Goal: Task Accomplishment & Management: Manage account settings

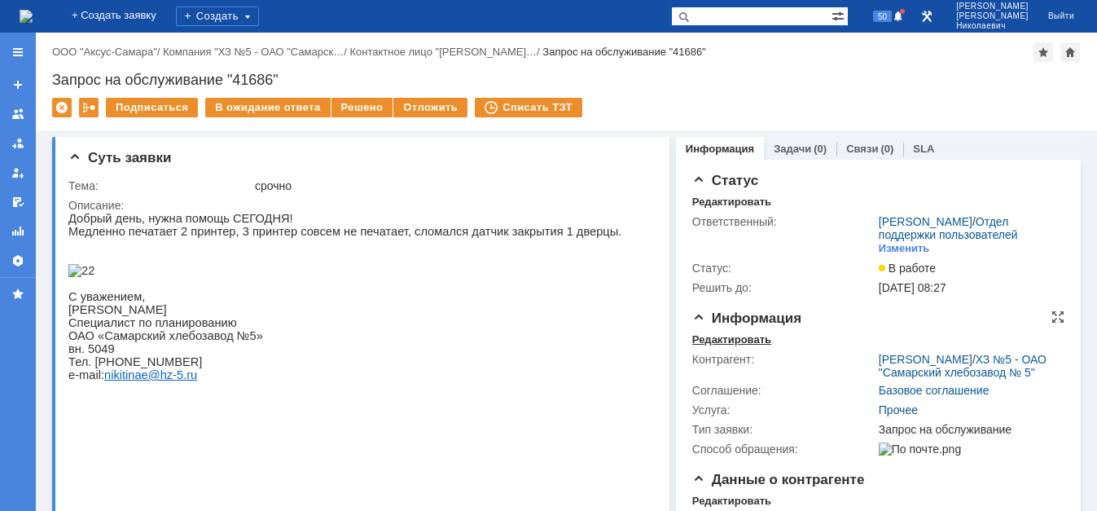
click at [715, 346] on div "Редактировать" at bounding box center [731, 339] width 79 height 13
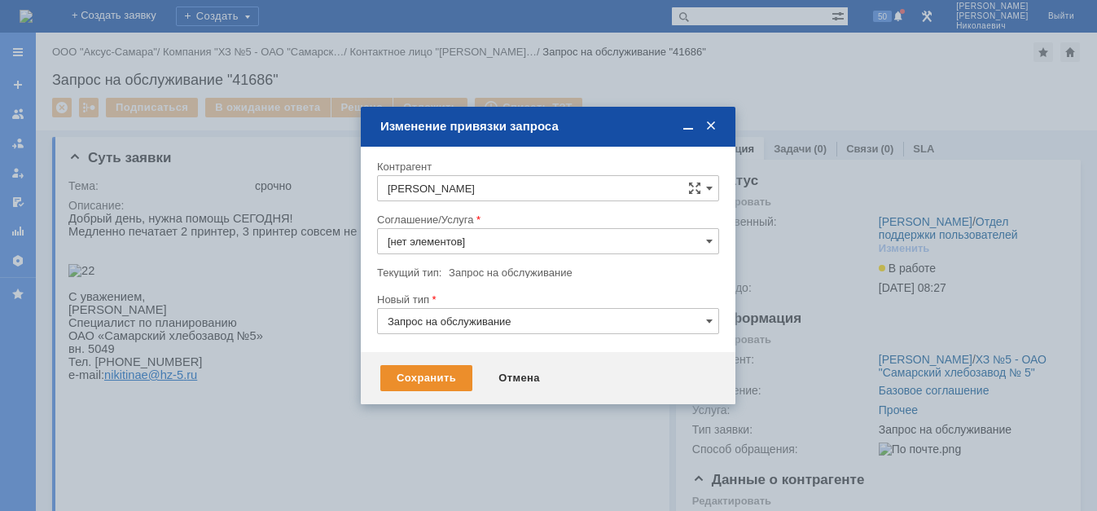
type input "Прочее"
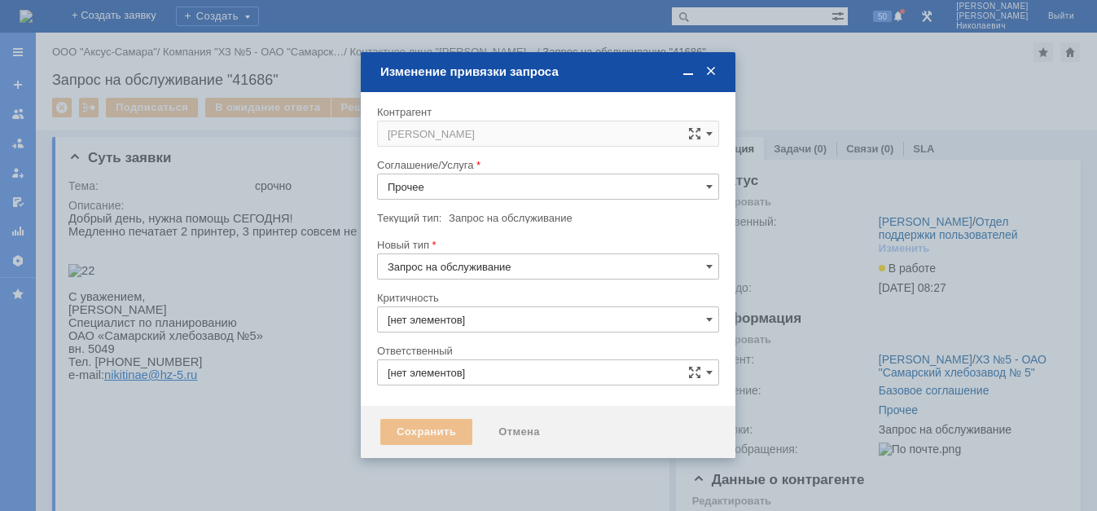
type input "[не указано]"
type input "[PERSON_NAME]"
type input "3. Низкая"
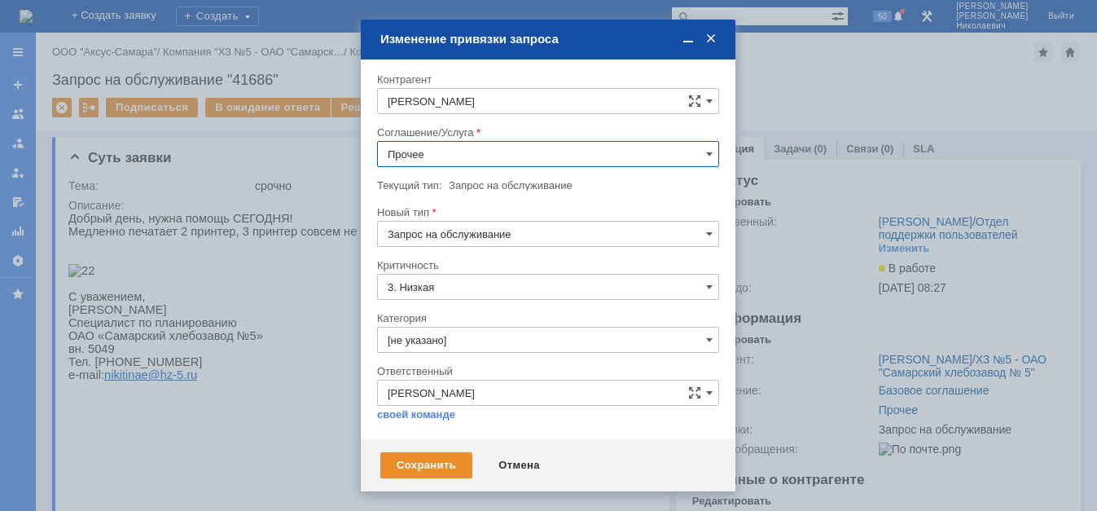
click at [498, 157] on input "Прочее" at bounding box center [548, 154] width 342 height 26
click at [547, 287] on span "ПТ_ ремонтно-восстановительные работы (РВР)" at bounding box center [548, 286] width 321 height 13
type input "ПТ_ ремонтно-восстановительные работы (РВР)"
click at [427, 458] on div "Сохранить" at bounding box center [426, 465] width 92 height 26
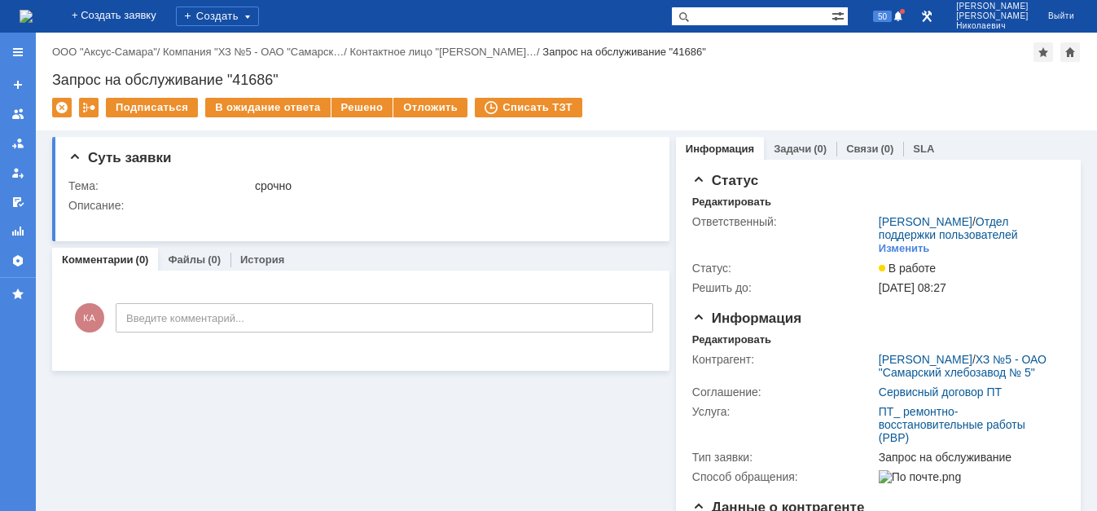
scroll to position [0, 0]
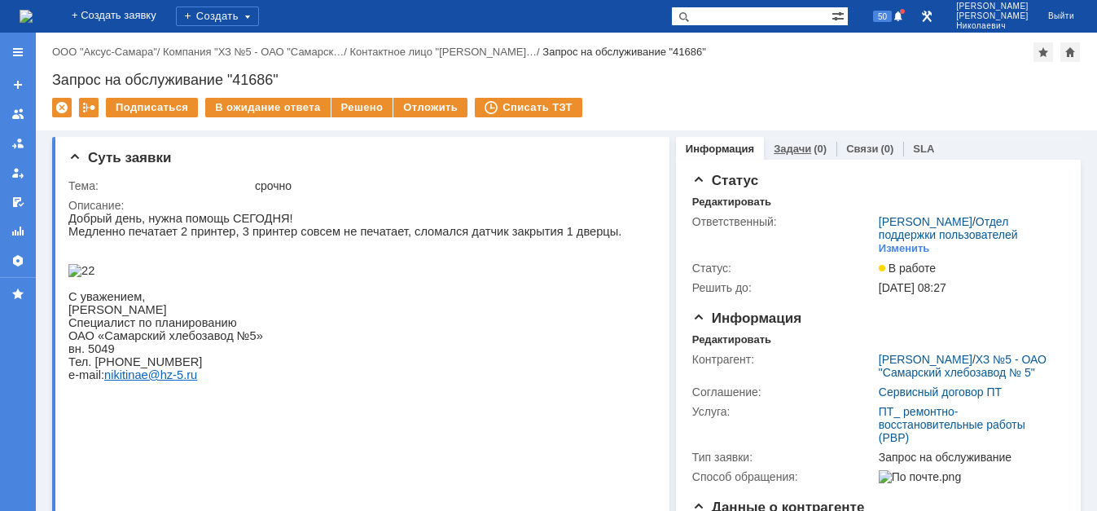
click at [797, 151] on link "Задачи" at bounding box center [792, 149] width 37 height 12
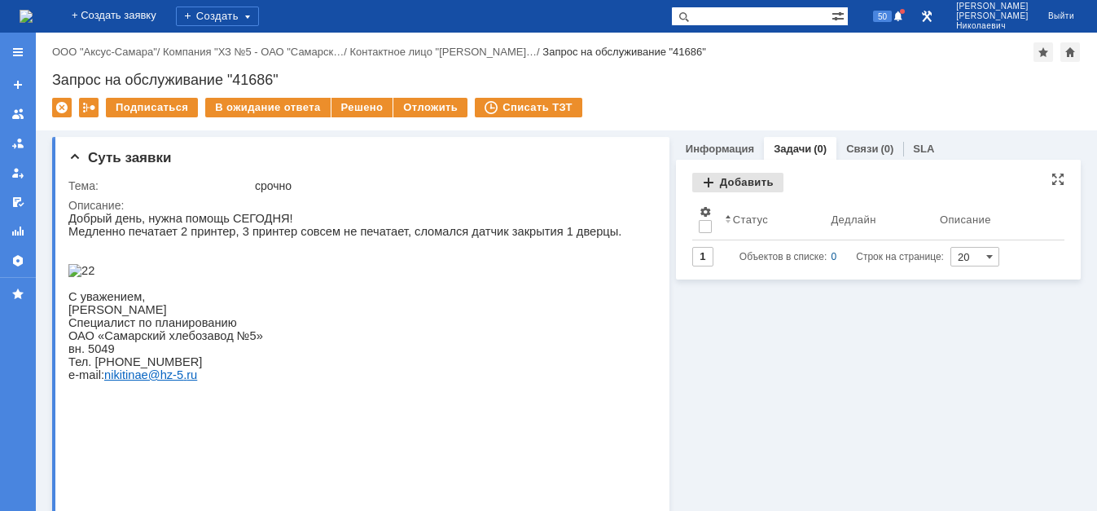
click at [738, 181] on div "Добавить" at bounding box center [737, 183] width 91 height 20
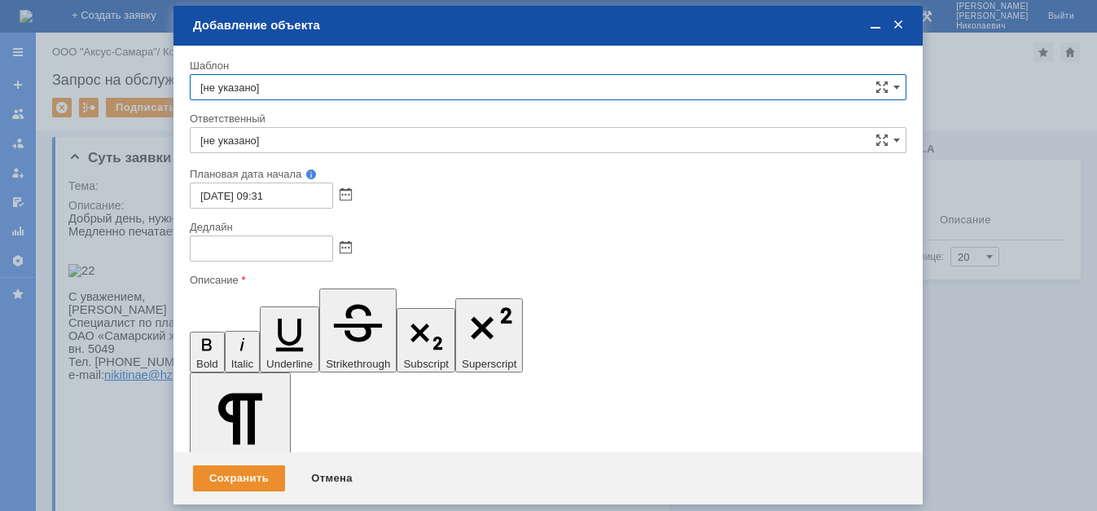
click at [295, 147] on input "[не указано]" at bounding box center [548, 140] width 717 height 26
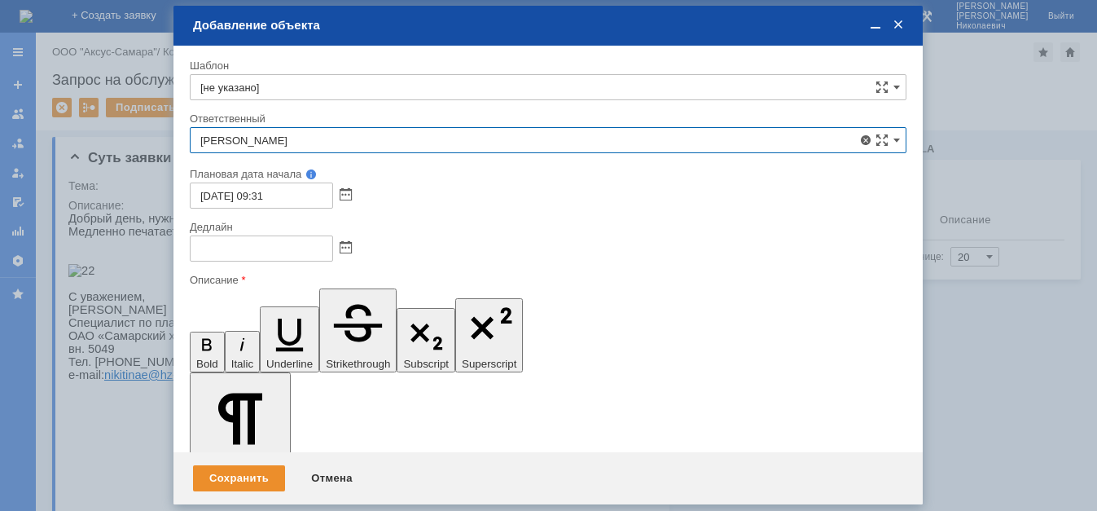
click at [344, 305] on div "[PERSON_NAME]" at bounding box center [548, 313] width 715 height 26
type input "[PERSON_NAME]"
click at [346, 245] on span at bounding box center [346, 248] width 12 height 13
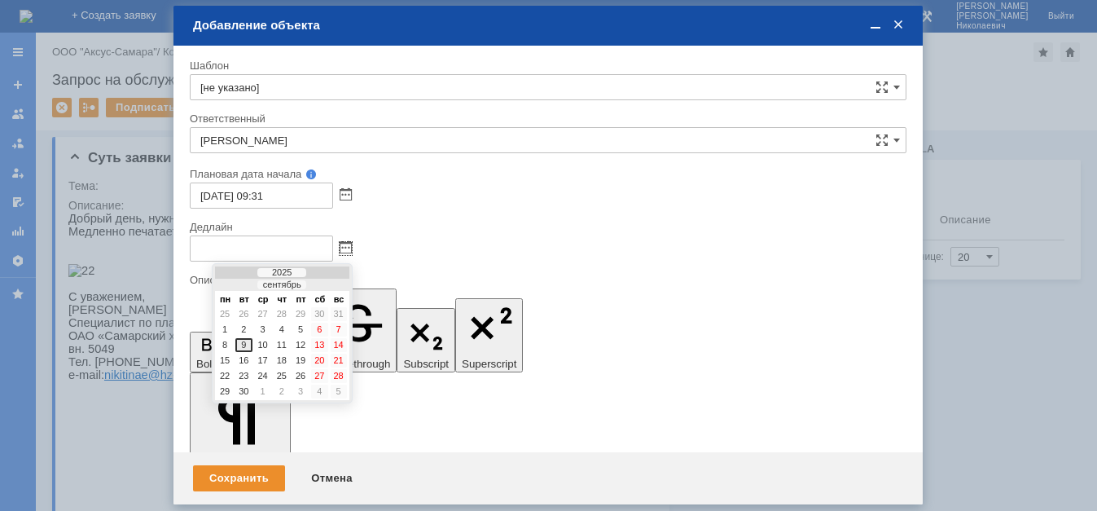
click at [243, 341] on div "9" at bounding box center [243, 345] width 16 height 14
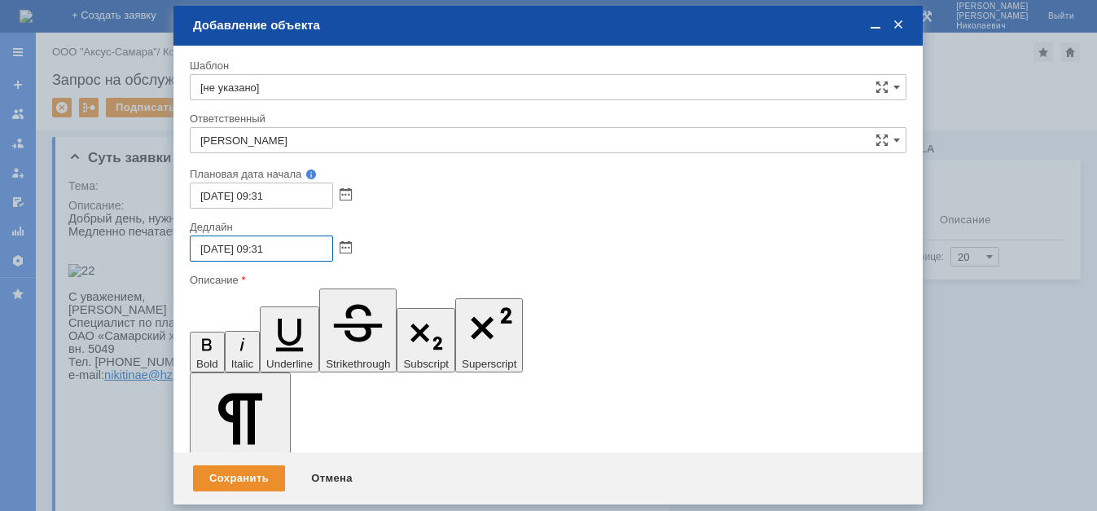
click at [257, 247] on input "[DATE] 09:31" at bounding box center [261, 248] width 143 height 26
drag, startPoint x: 282, startPoint y: 248, endPoint x: 272, endPoint y: 248, distance: 9.8
click at [272, 248] on input "09.09.2025 17:31" at bounding box center [261, 248] width 143 height 26
type input "[DATE] 17:00"
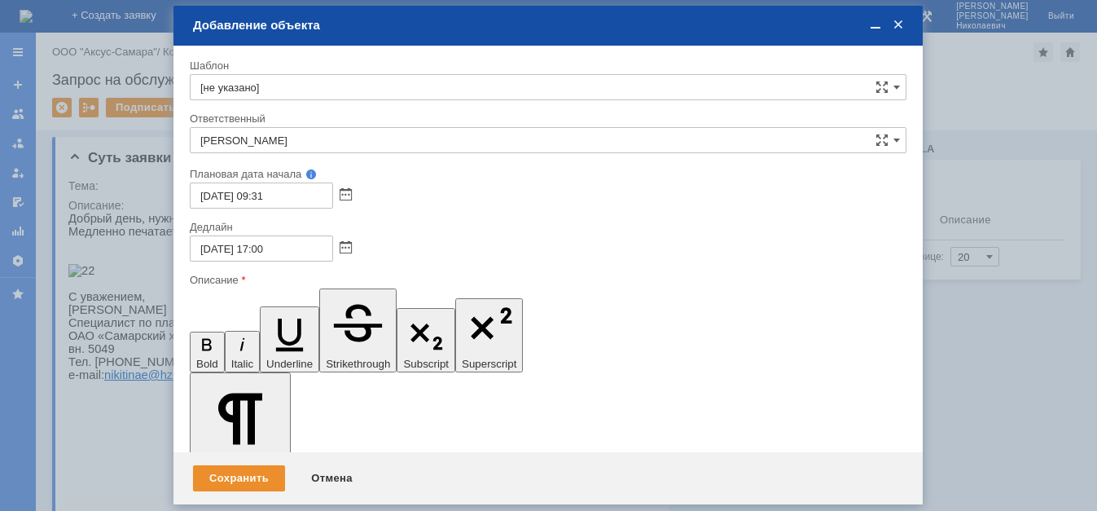
drag, startPoint x: 205, startPoint y: 4429, endPoint x: 211, endPoint y: 4422, distance: 8.7
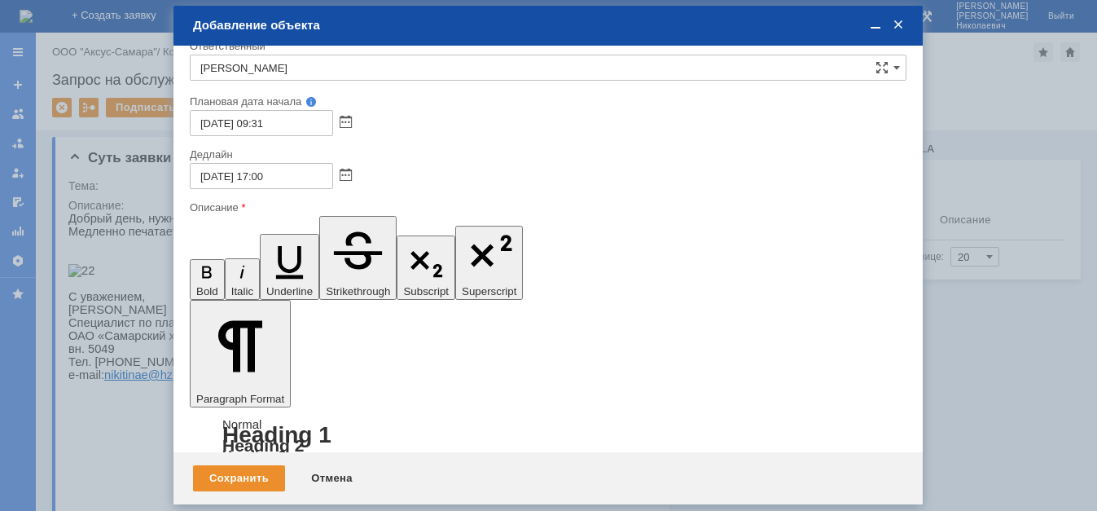
scroll to position [41, 0]
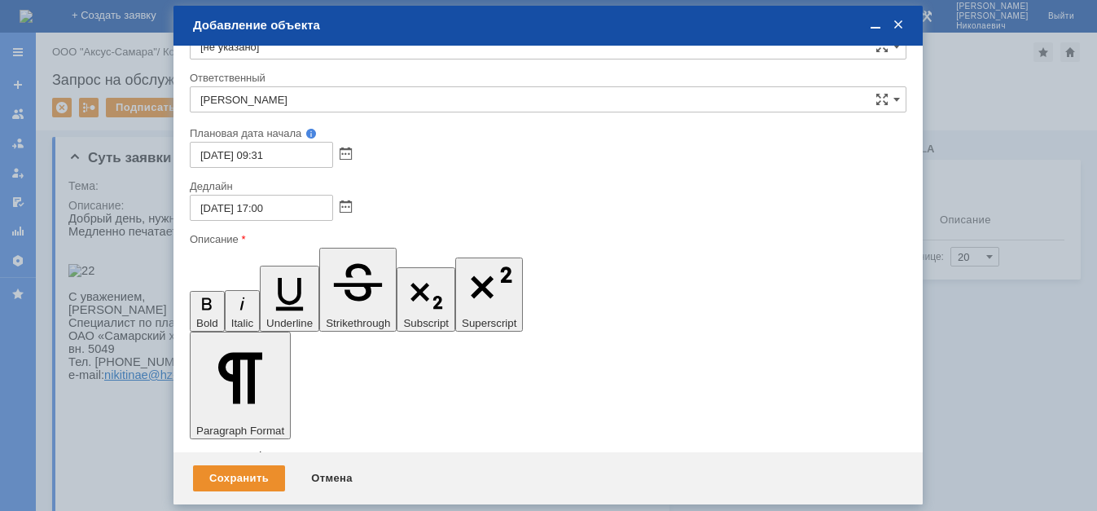
drag, startPoint x: 465, startPoint y: 4396, endPoint x: 449, endPoint y: 4394, distance: 16.5
drag, startPoint x: 253, startPoint y: 4397, endPoint x: 204, endPoint y: 4394, distance: 49.0
drag, startPoint x: 405, startPoint y: 4394, endPoint x: 397, endPoint y: 4393, distance: 8.2
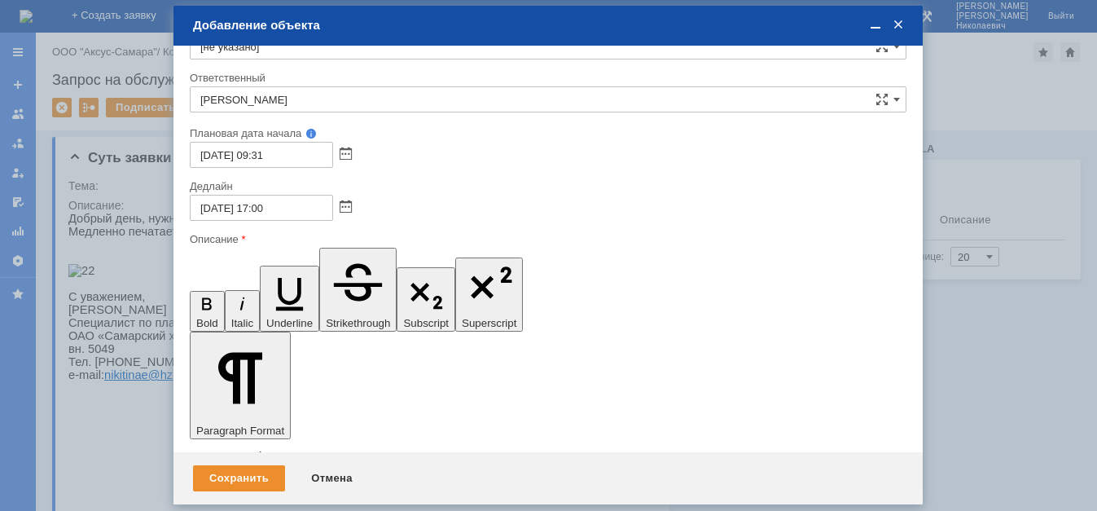
click at [250, 478] on div "Сохранить" at bounding box center [239, 478] width 92 height 26
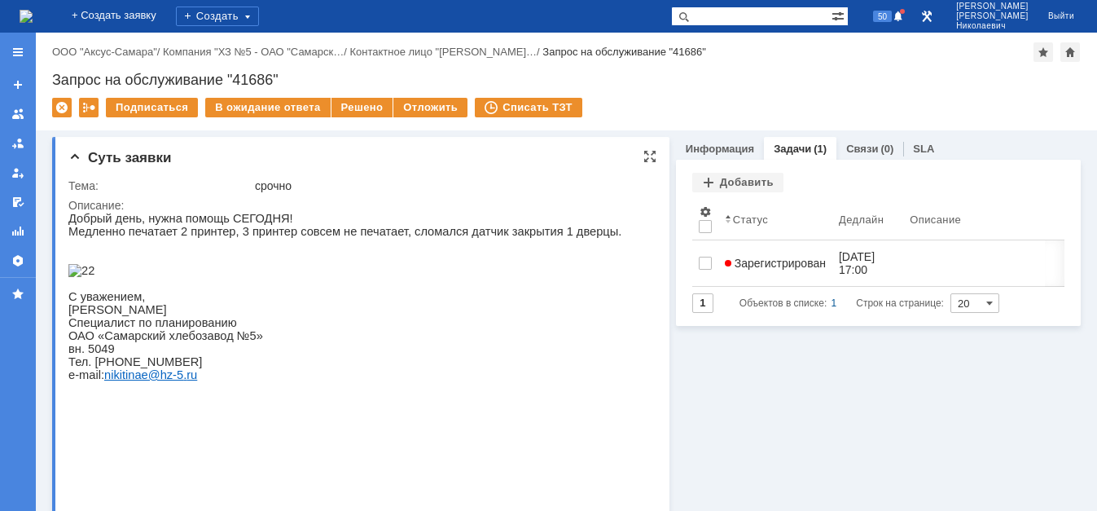
scroll to position [0, 0]
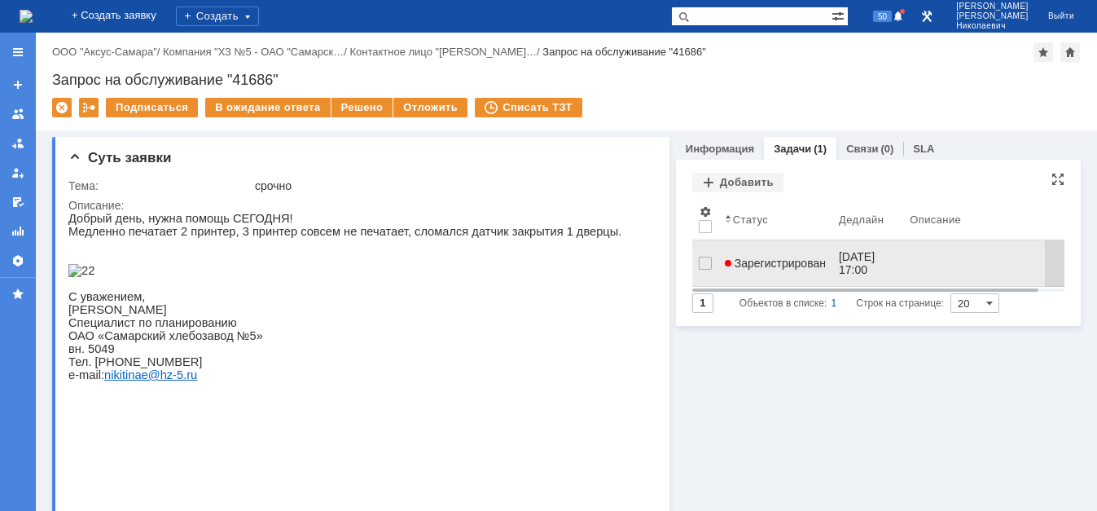
click at [764, 257] on span "Зарегистрирован" at bounding box center [775, 263] width 101 height 13
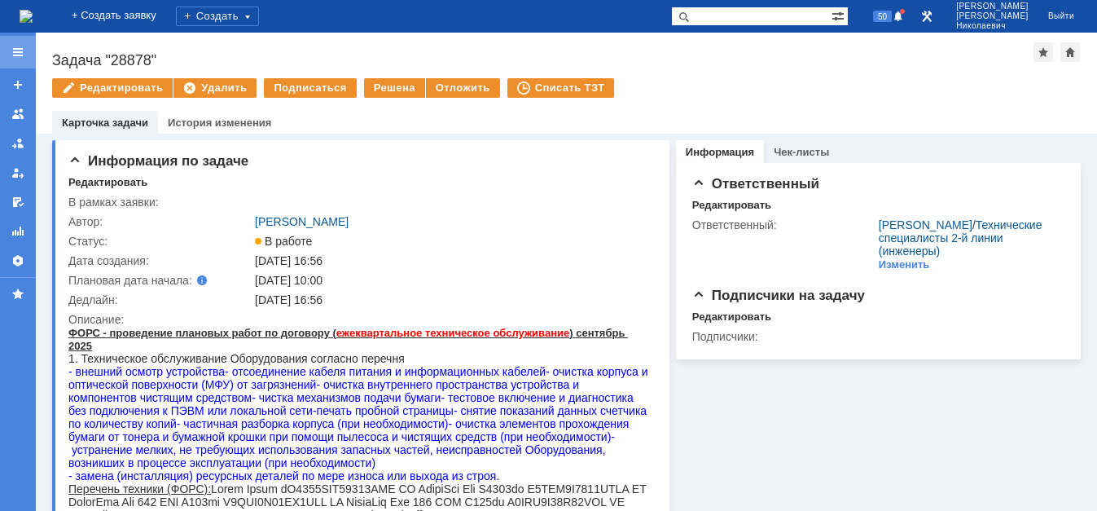
click at [14, 54] on div at bounding box center [17, 52] width 13 height 13
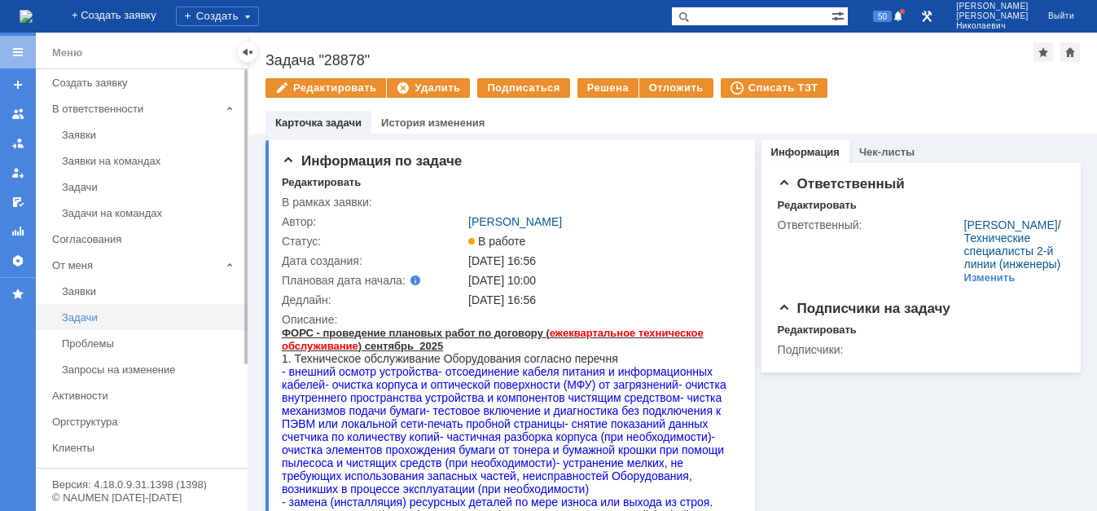
click at [84, 321] on div "Задачи" at bounding box center [150, 317] width 176 height 12
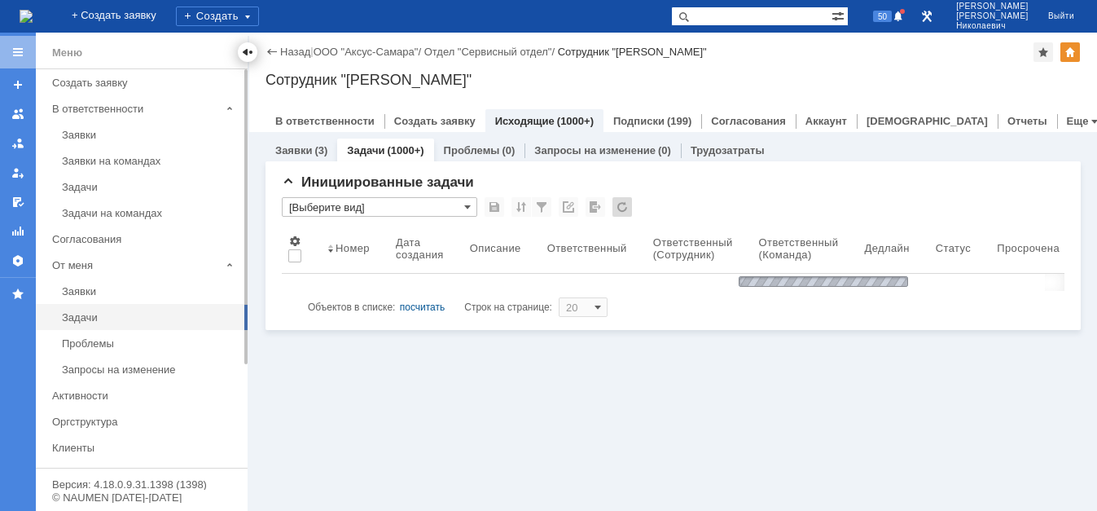
click at [242, 47] on div at bounding box center [247, 52] width 13 height 13
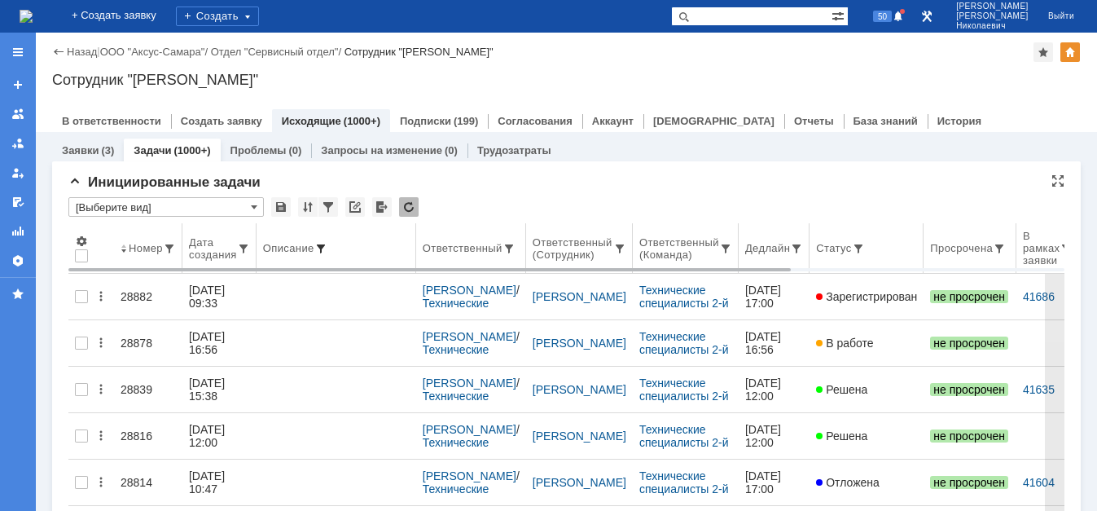
click at [320, 246] on span at bounding box center [320, 248] width 13 height 13
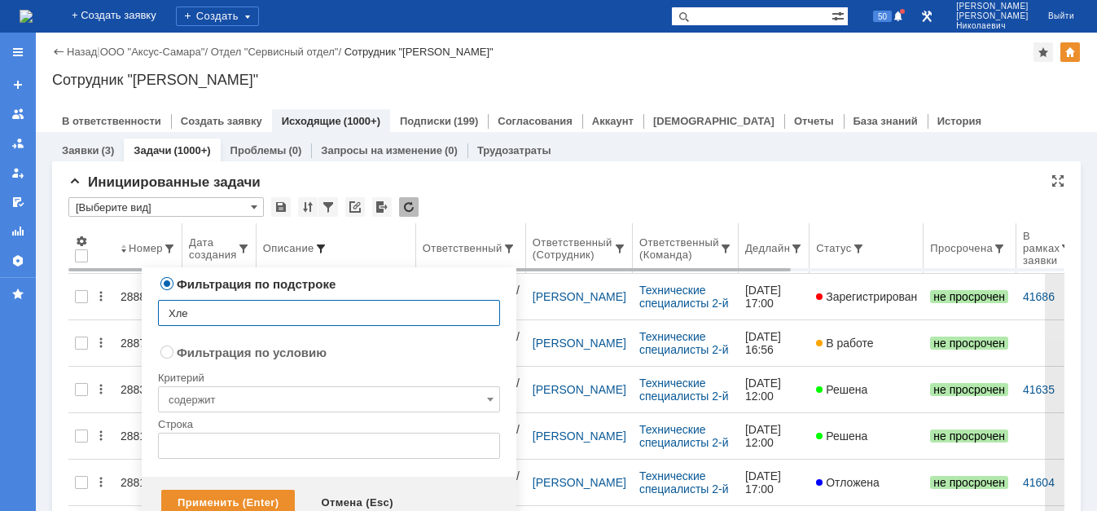
type input "Хлеб"
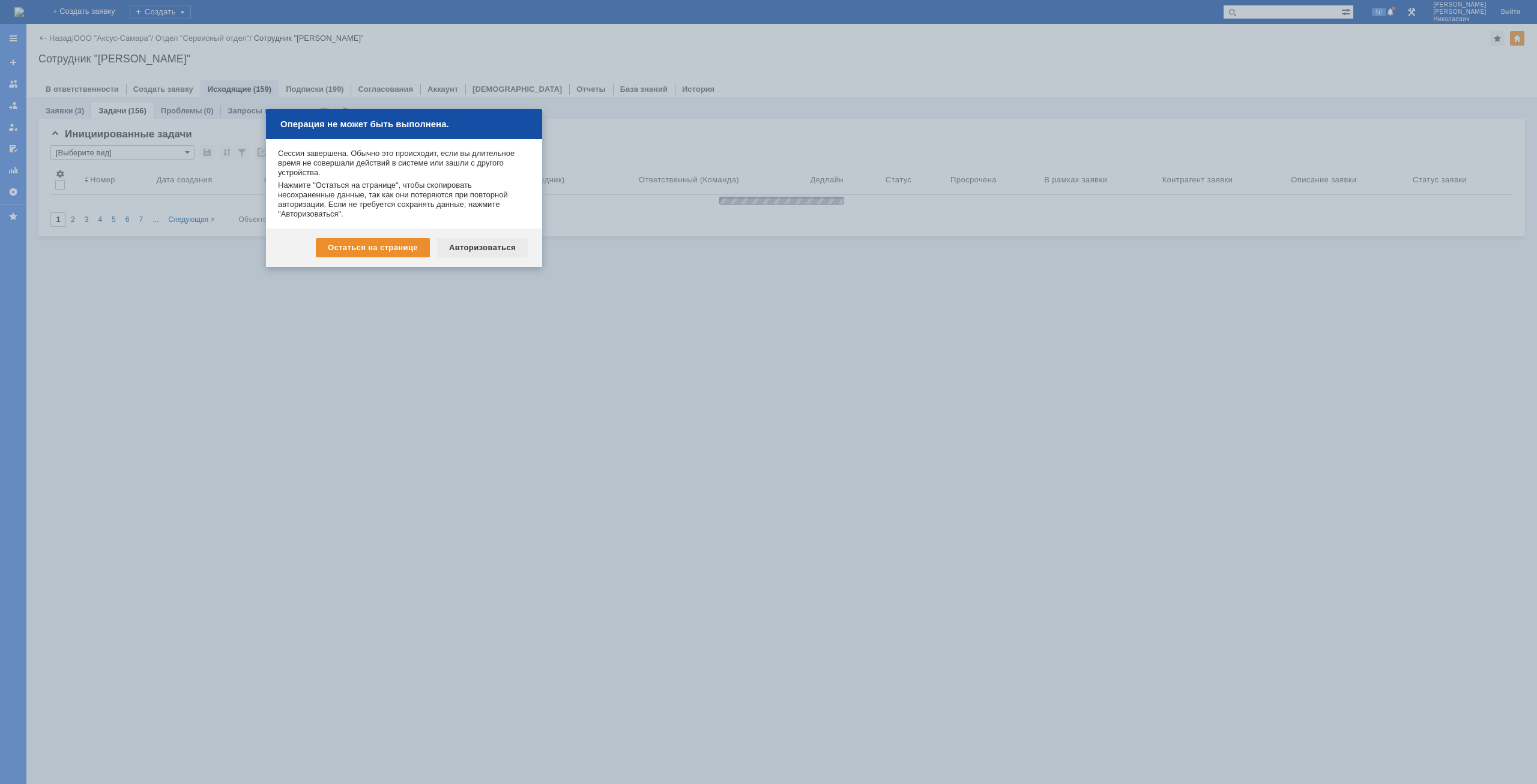
click at [487, 248] on div "Авторизоваться" at bounding box center [482, 248] width 91 height 19
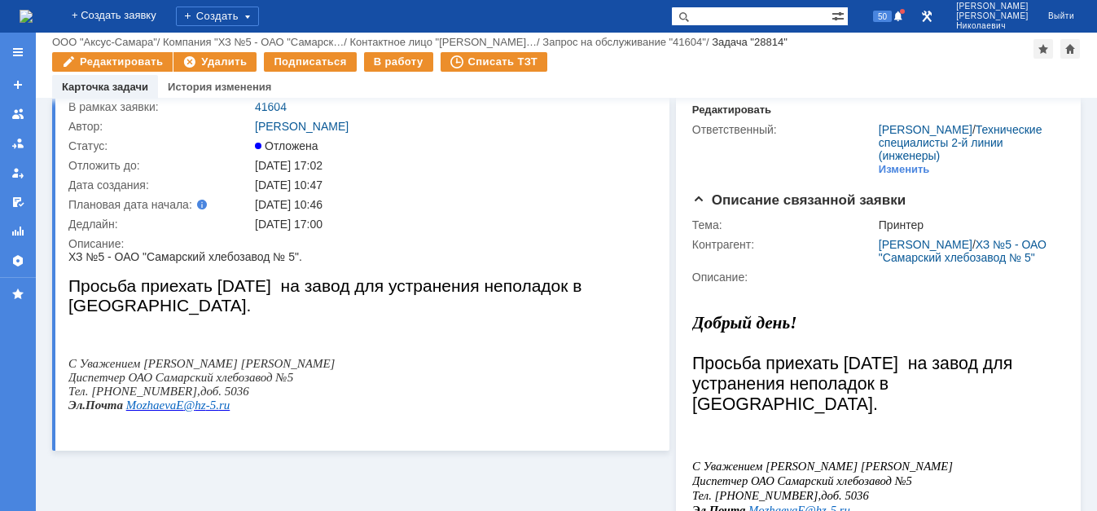
scroll to position [83, 0]
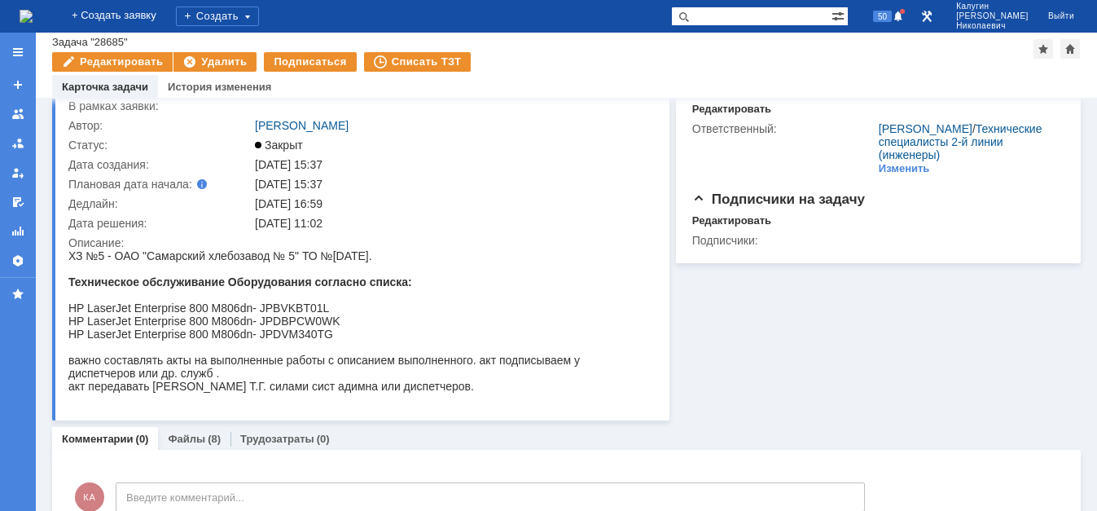
scroll to position [83, 0]
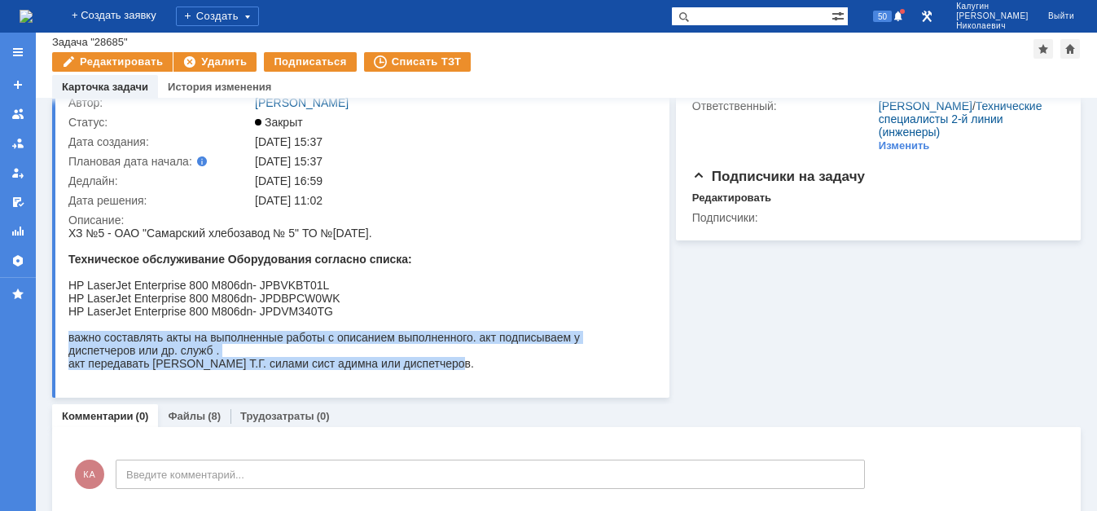
drag, startPoint x: 71, startPoint y: 343, endPoint x: 458, endPoint y: 371, distance: 388.7
click at [458, 370] on span "ХЗ №5 - ОАО "Самарский хлебозавод № 5" ТО №2 август 2025. Техническое обслужива…" at bounding box center [358, 297] width 581 height 143
copy span "важно составлять акты на выполненные работы с описанием выполненного. акт подпи…"
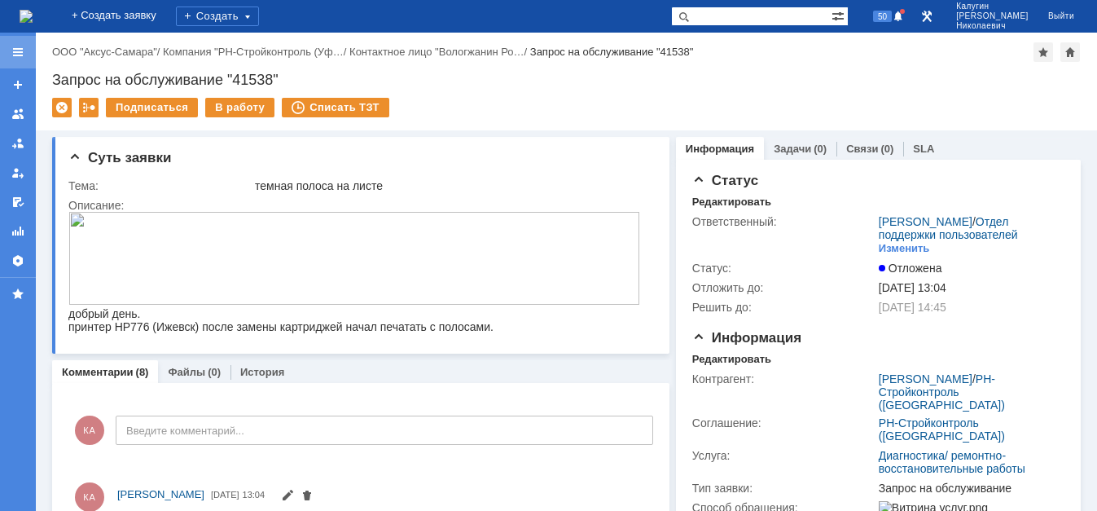
click at [18, 49] on div at bounding box center [17, 52] width 13 height 13
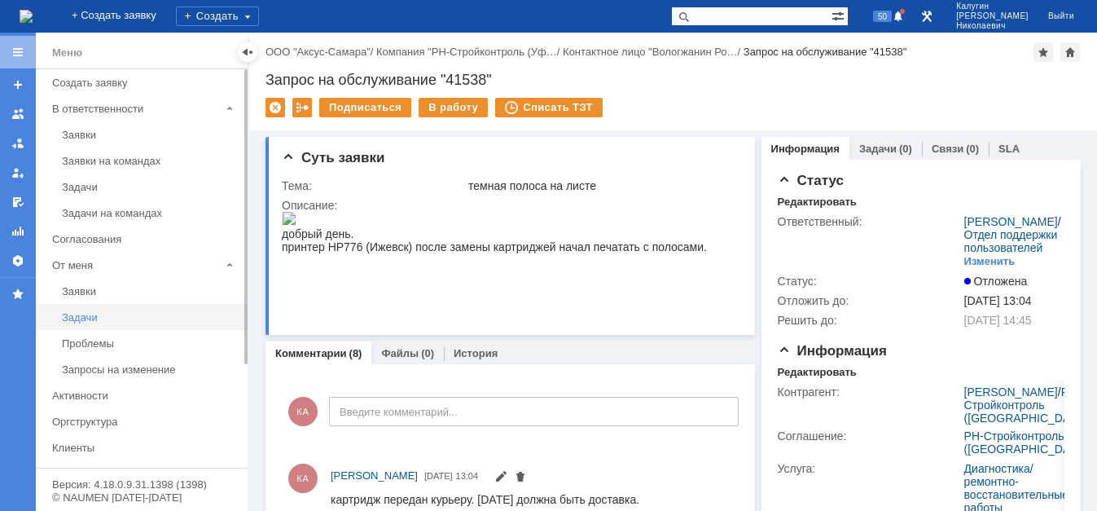
click at [78, 316] on div "Задачи" at bounding box center [150, 317] width 176 height 12
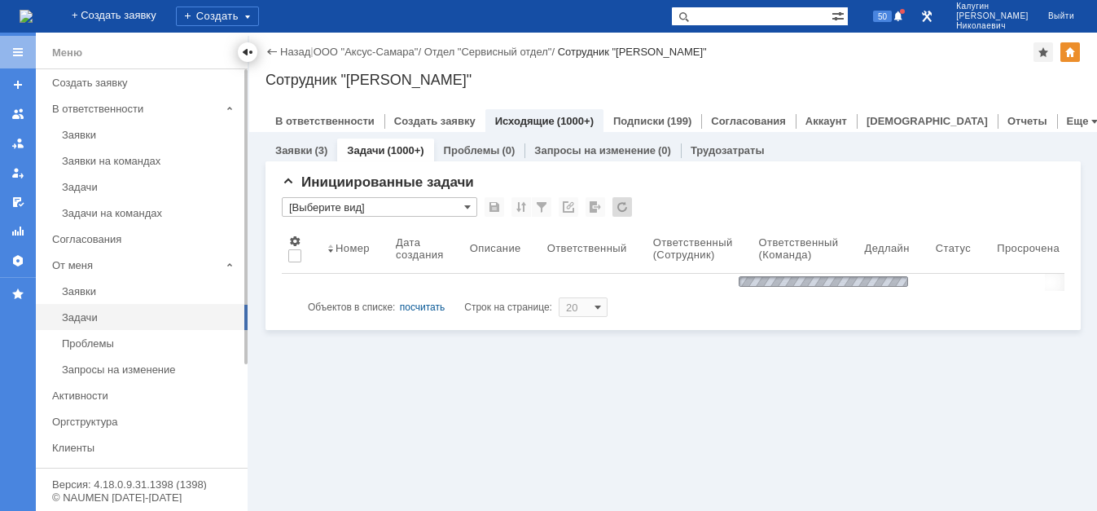
click at [246, 53] on div at bounding box center [247, 52] width 13 height 13
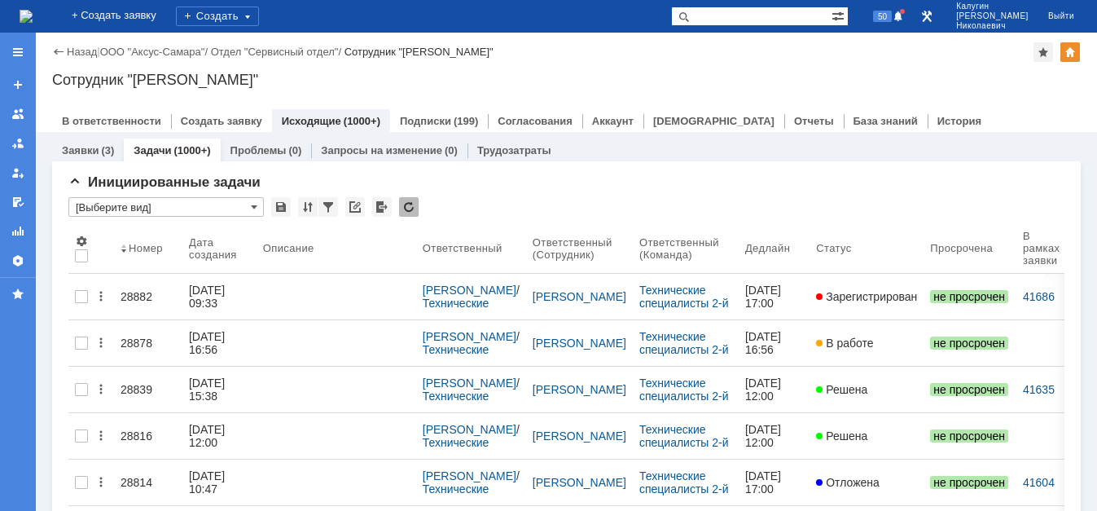
click at [147, 296] on link "28882" at bounding box center [148, 296] width 68 height 33
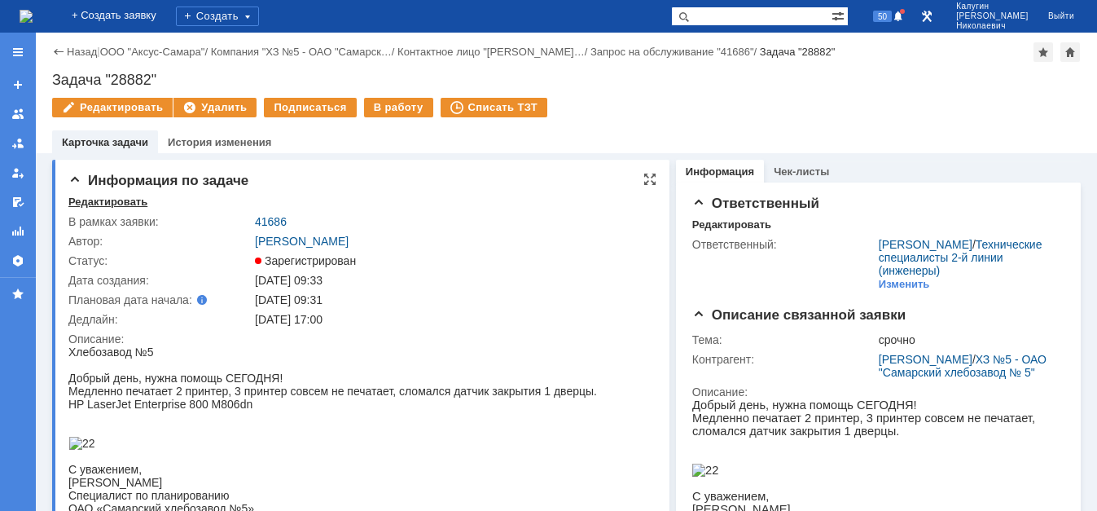
click at [94, 202] on div "Редактировать" at bounding box center [107, 201] width 79 height 13
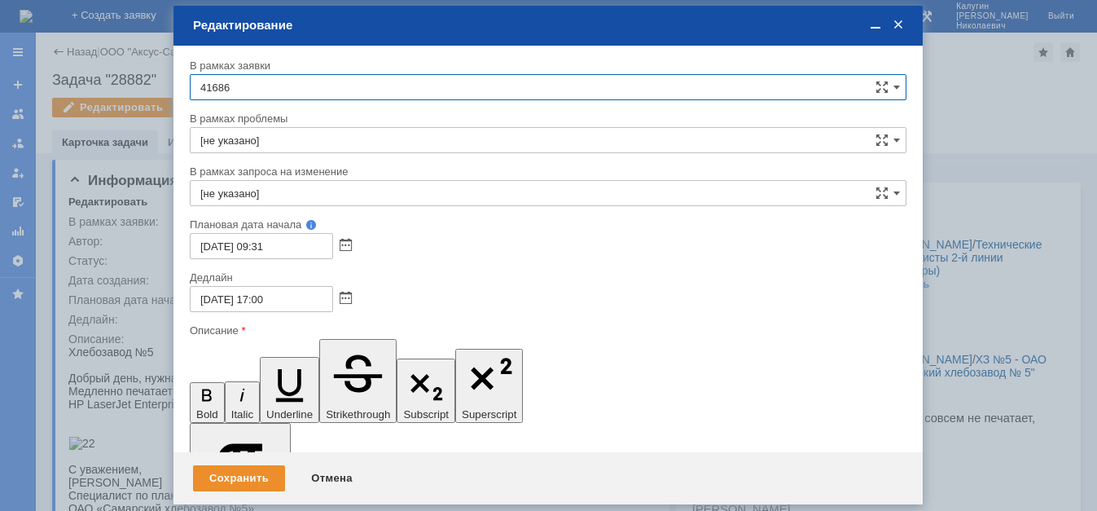
scroll to position [174, 0]
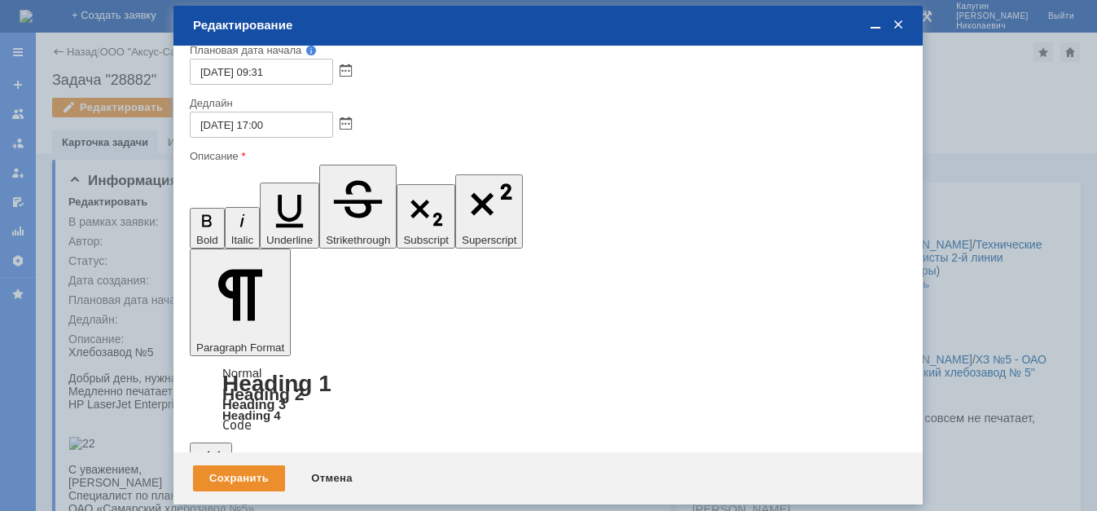
drag, startPoint x: 207, startPoint y: 4337, endPoint x: 604, endPoint y: 4350, distance: 397.7
click at [200, 210] on icon "button" at bounding box center [207, 221] width 22 height 22
click at [223, 485] on div "Сохранить" at bounding box center [239, 478] width 92 height 26
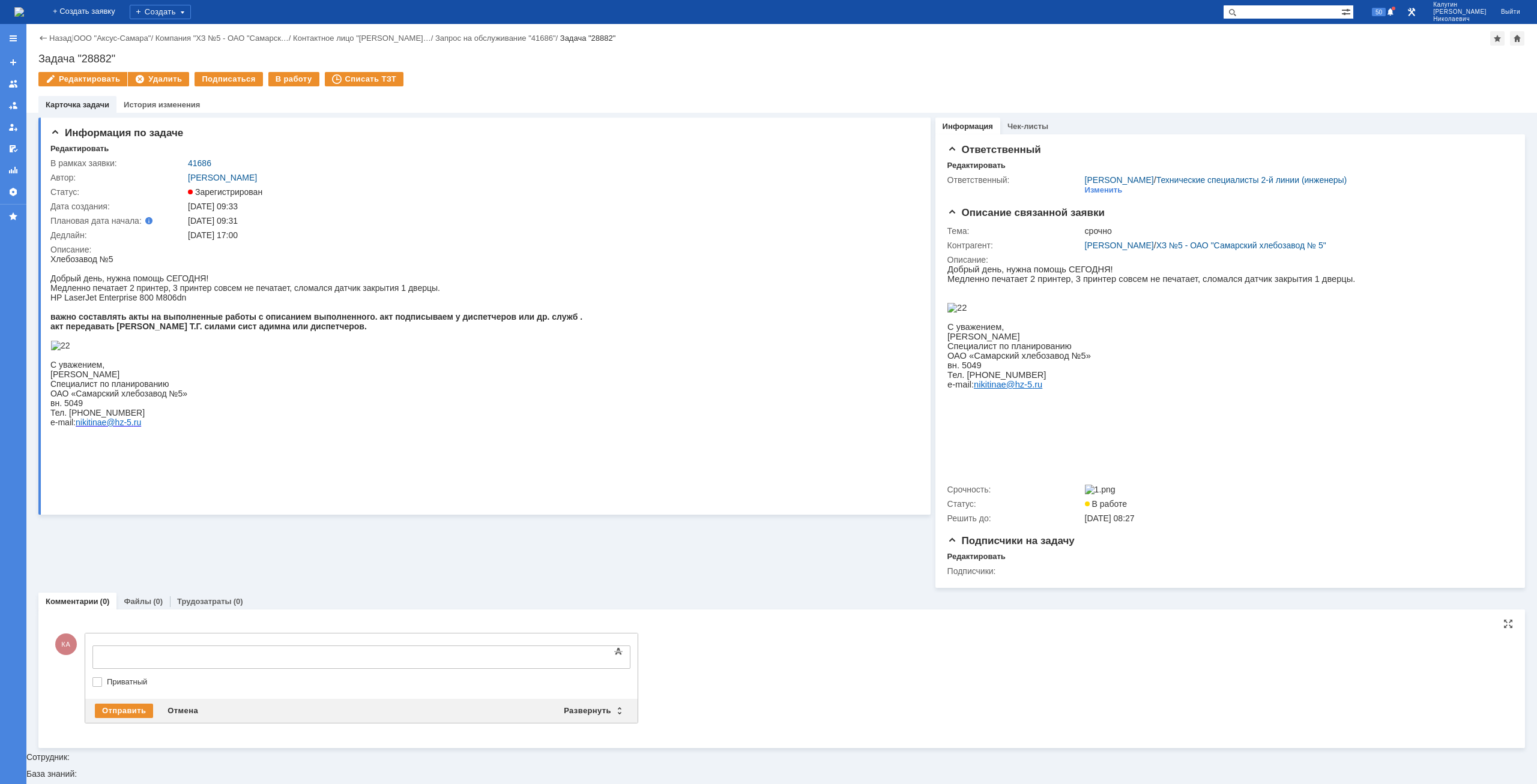
scroll to position [0, 0]
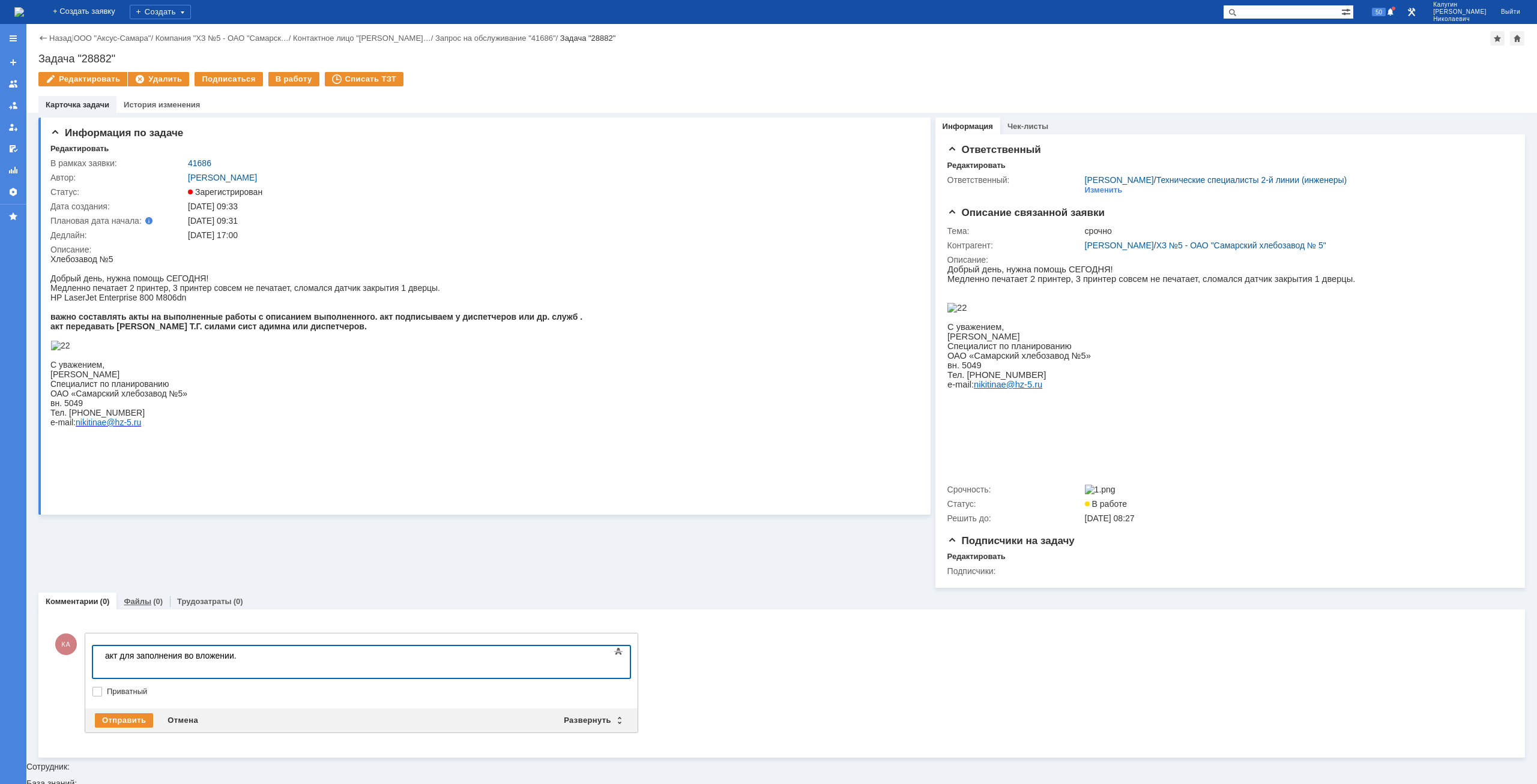
click at [133, 376] on link "Файлы" at bounding box center [137, 601] width 27 height 9
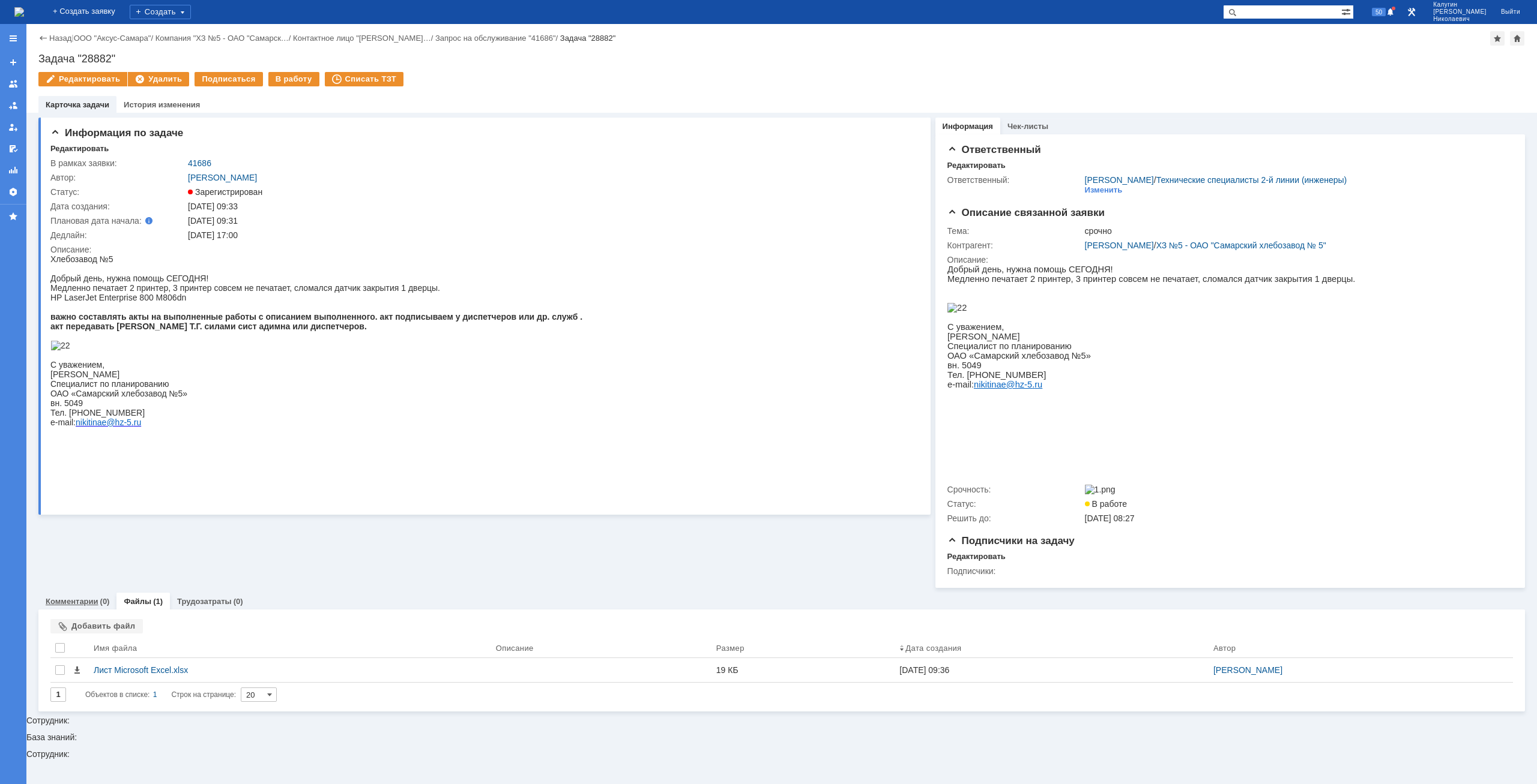
click at [91, 376] on link "Комментарии" at bounding box center [72, 601] width 53 height 9
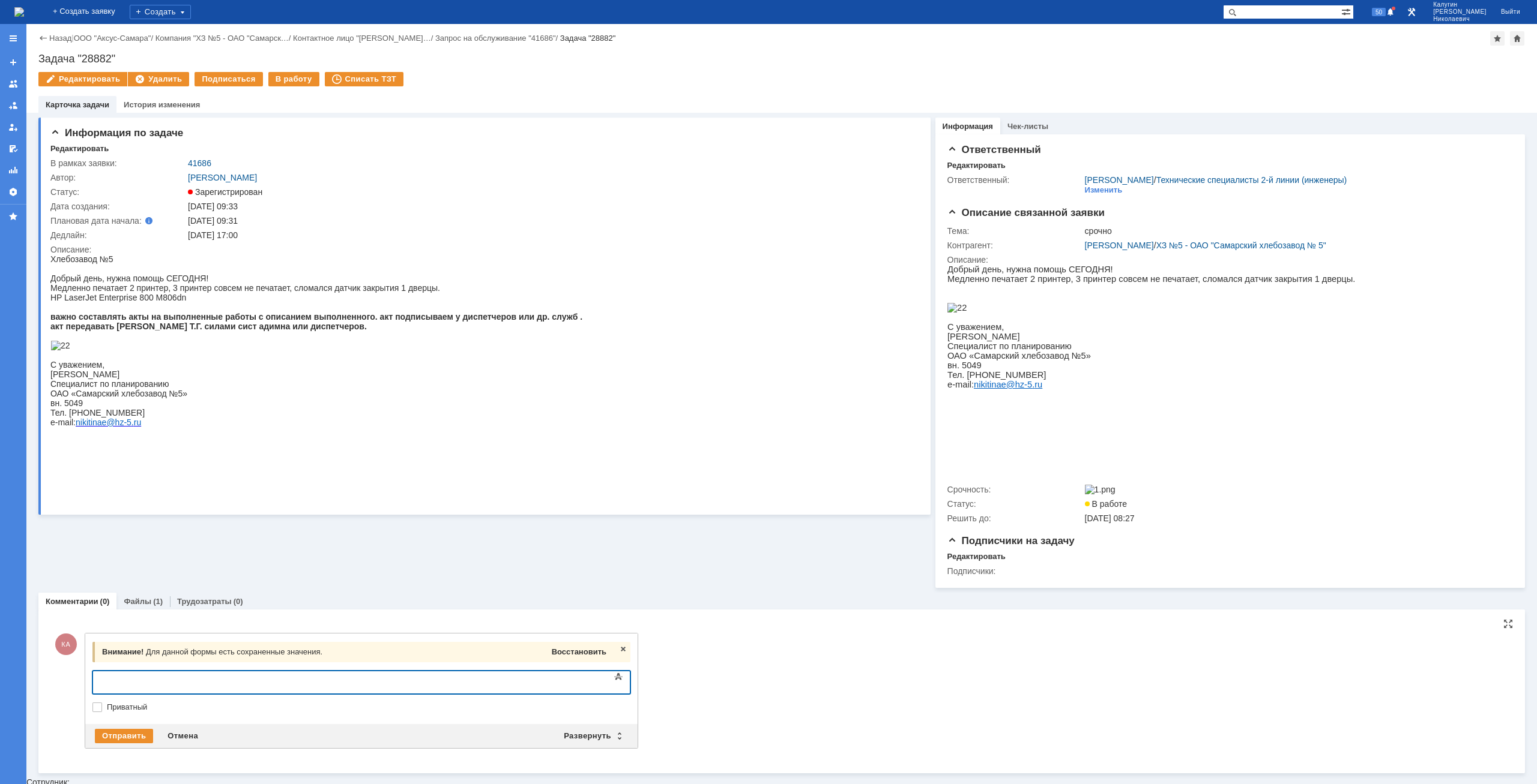
click at [565, 376] on span "Восстановить" at bounding box center [579, 652] width 55 height 9
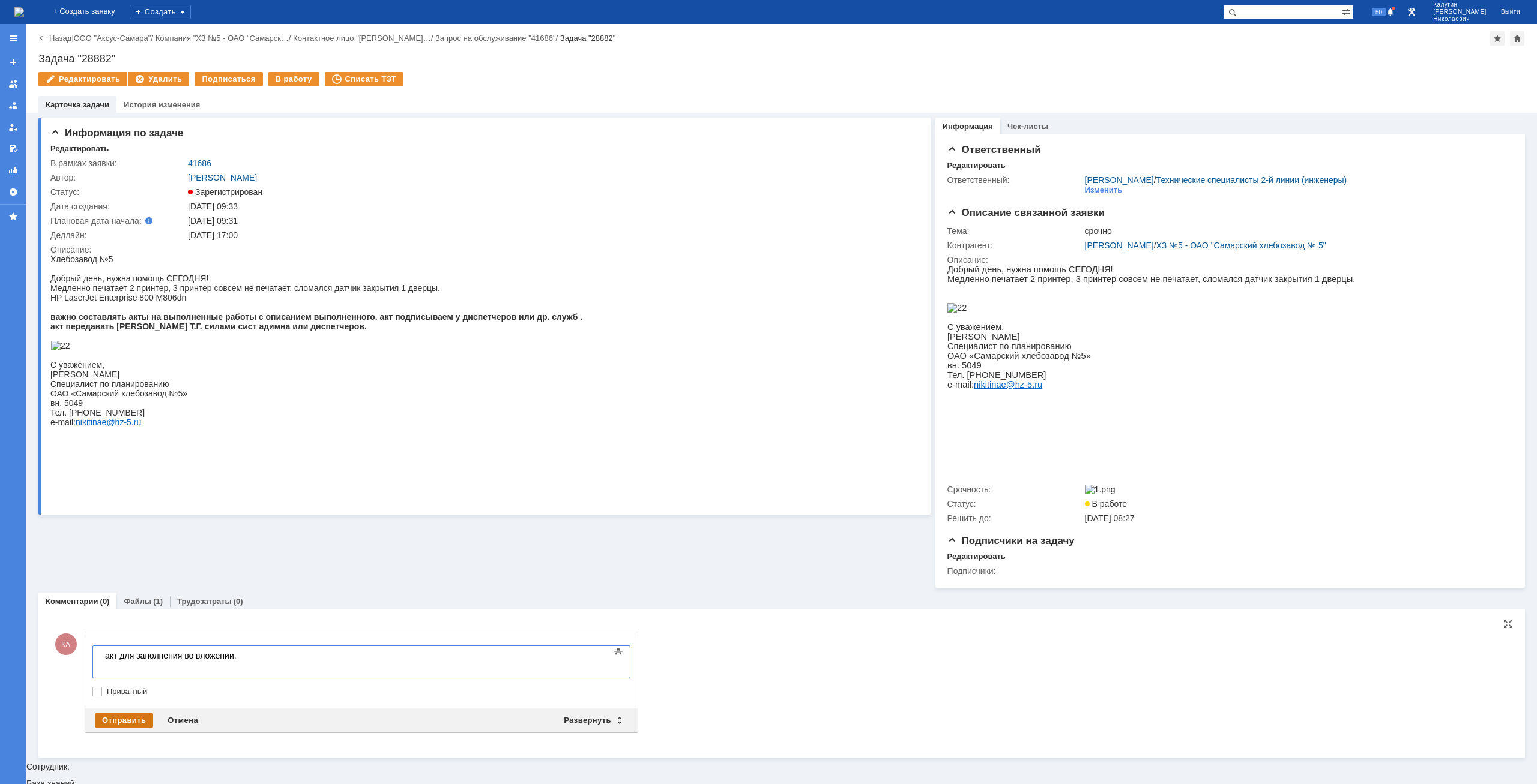
click at [125, 376] on div "Отправить" at bounding box center [124, 721] width 58 height 15
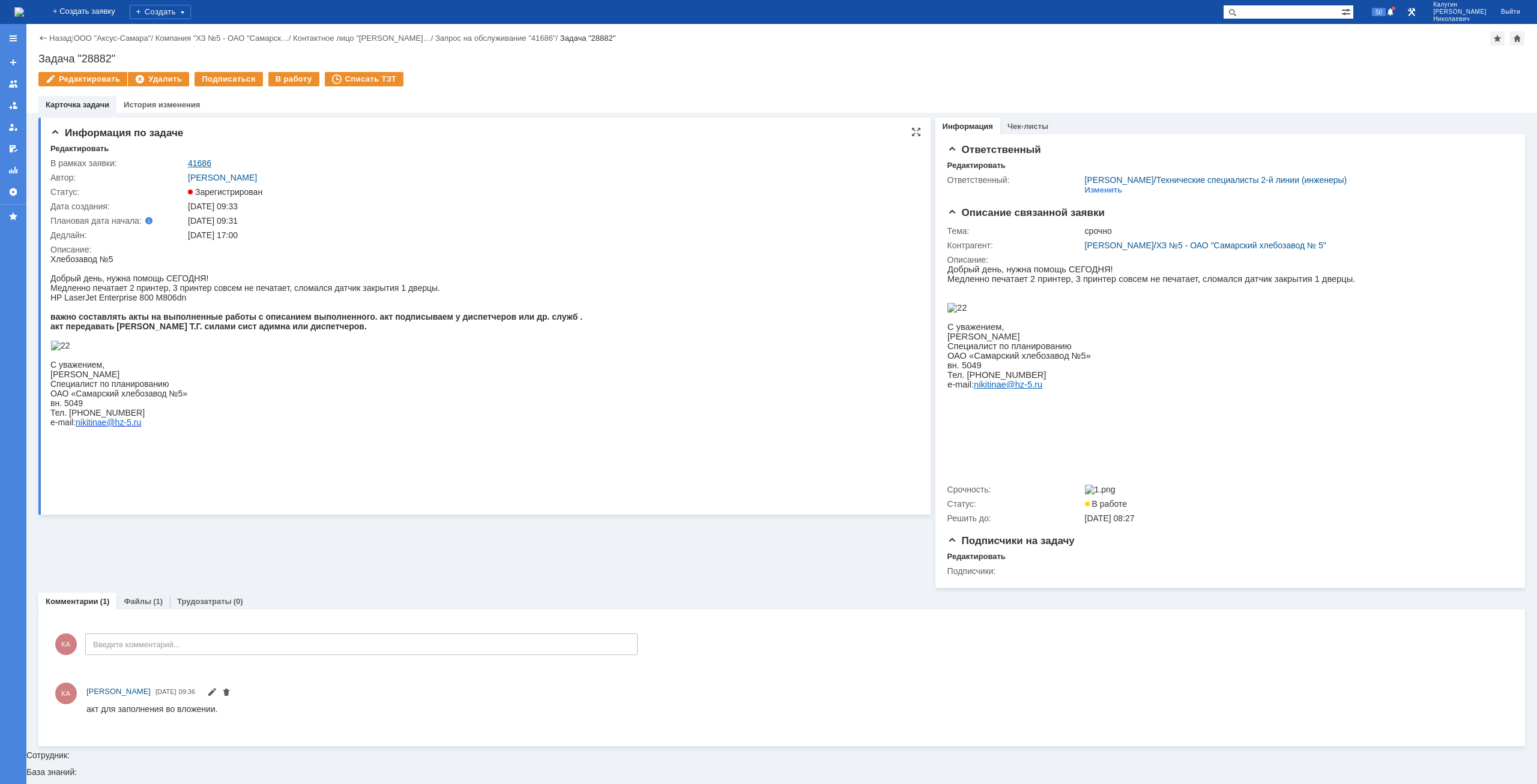
click at [198, 164] on link "41686" at bounding box center [200, 163] width 24 height 10
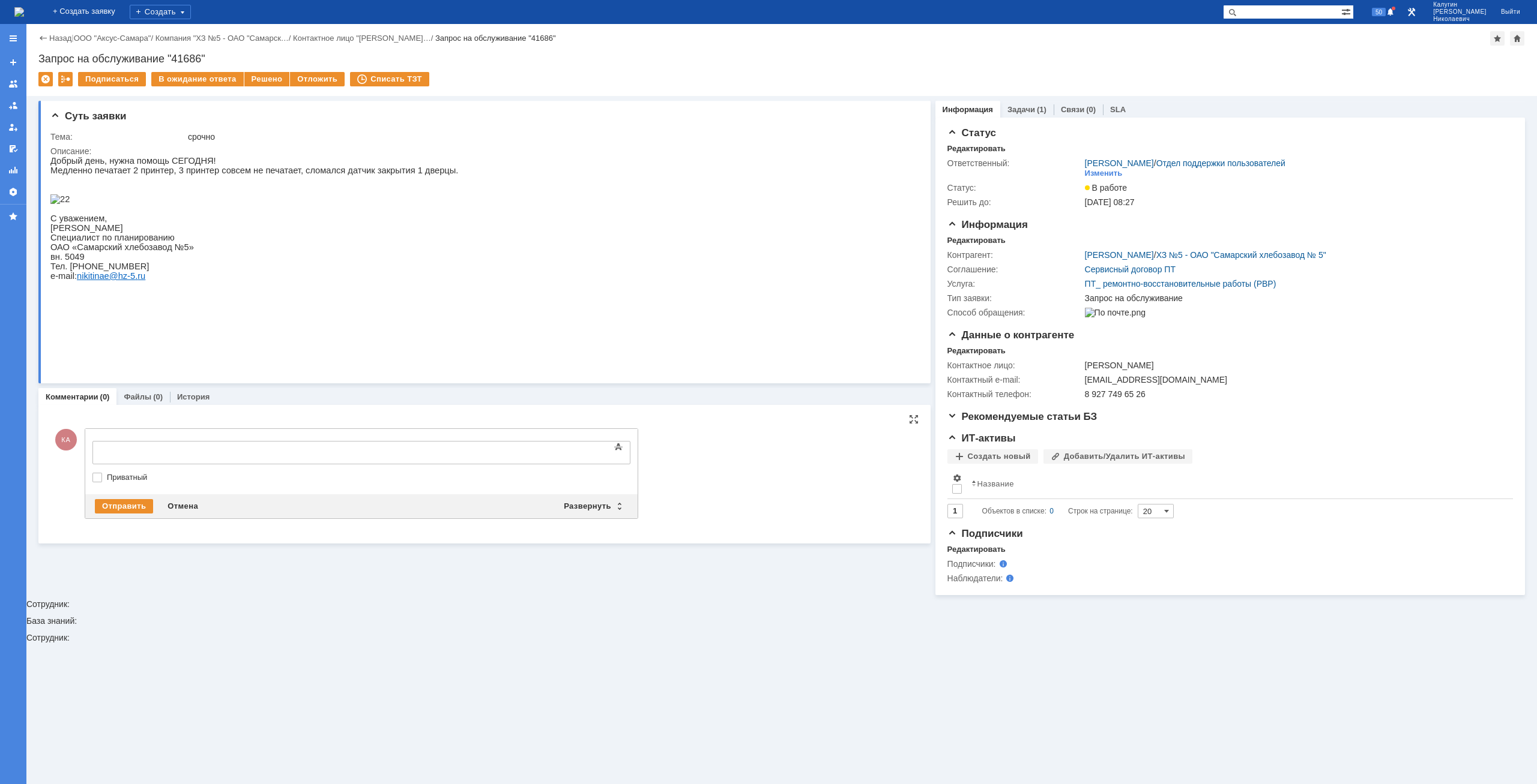
click at [122, 376] on div at bounding box center [190, 451] width 170 height 10
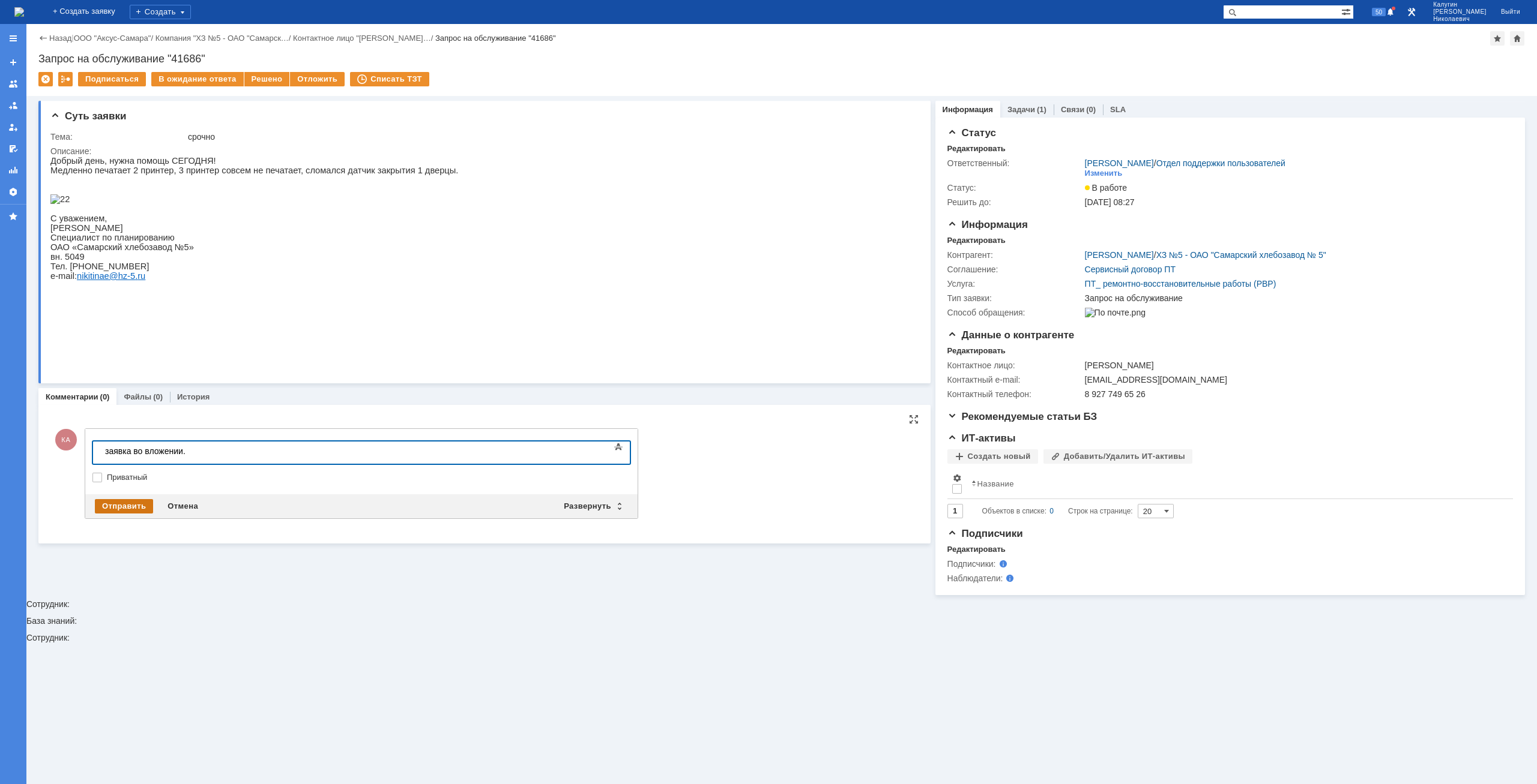
click at [106, 376] on div "Отправить" at bounding box center [124, 507] width 58 height 15
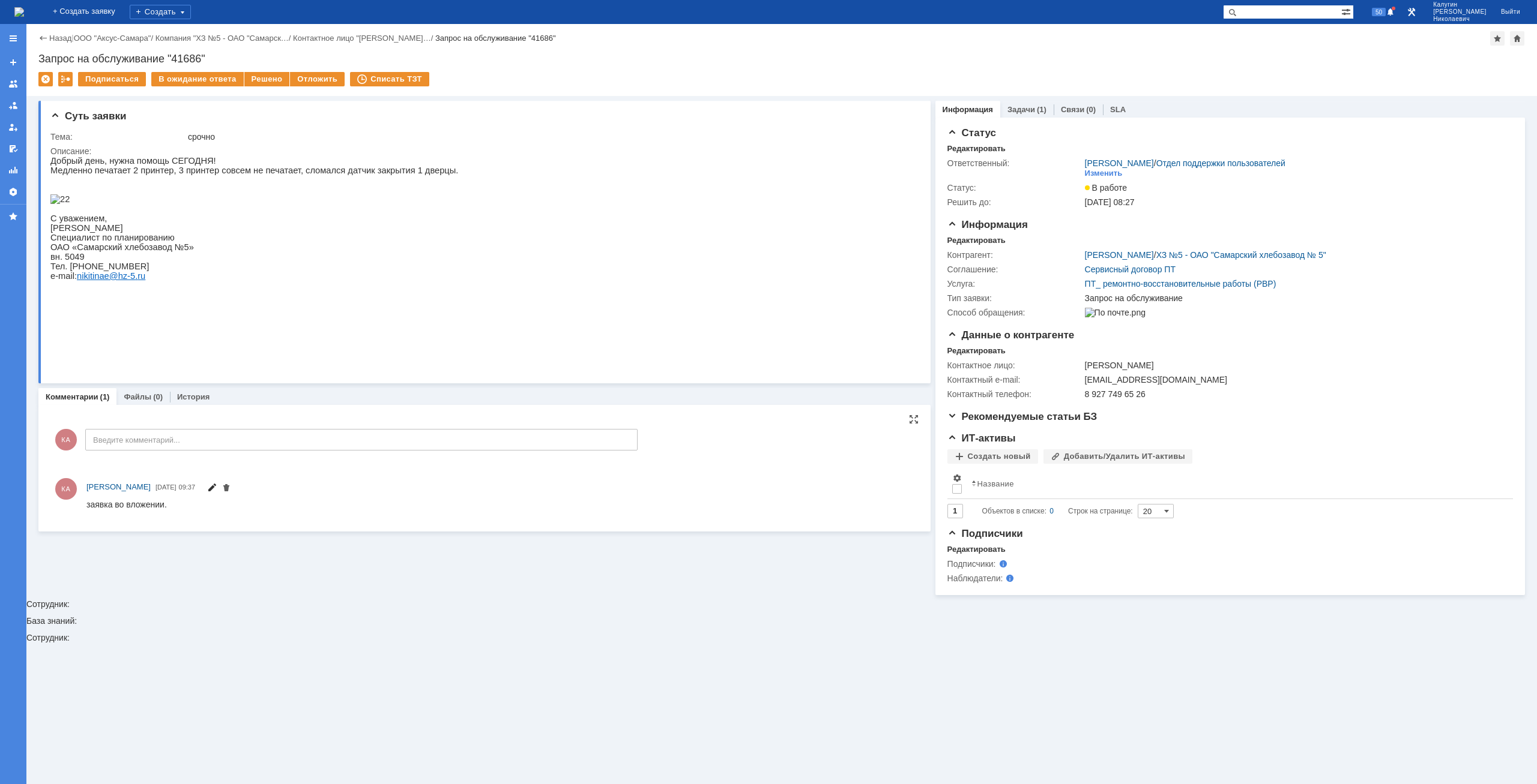
click at [217, 376] on span at bounding box center [212, 489] width 10 height 10
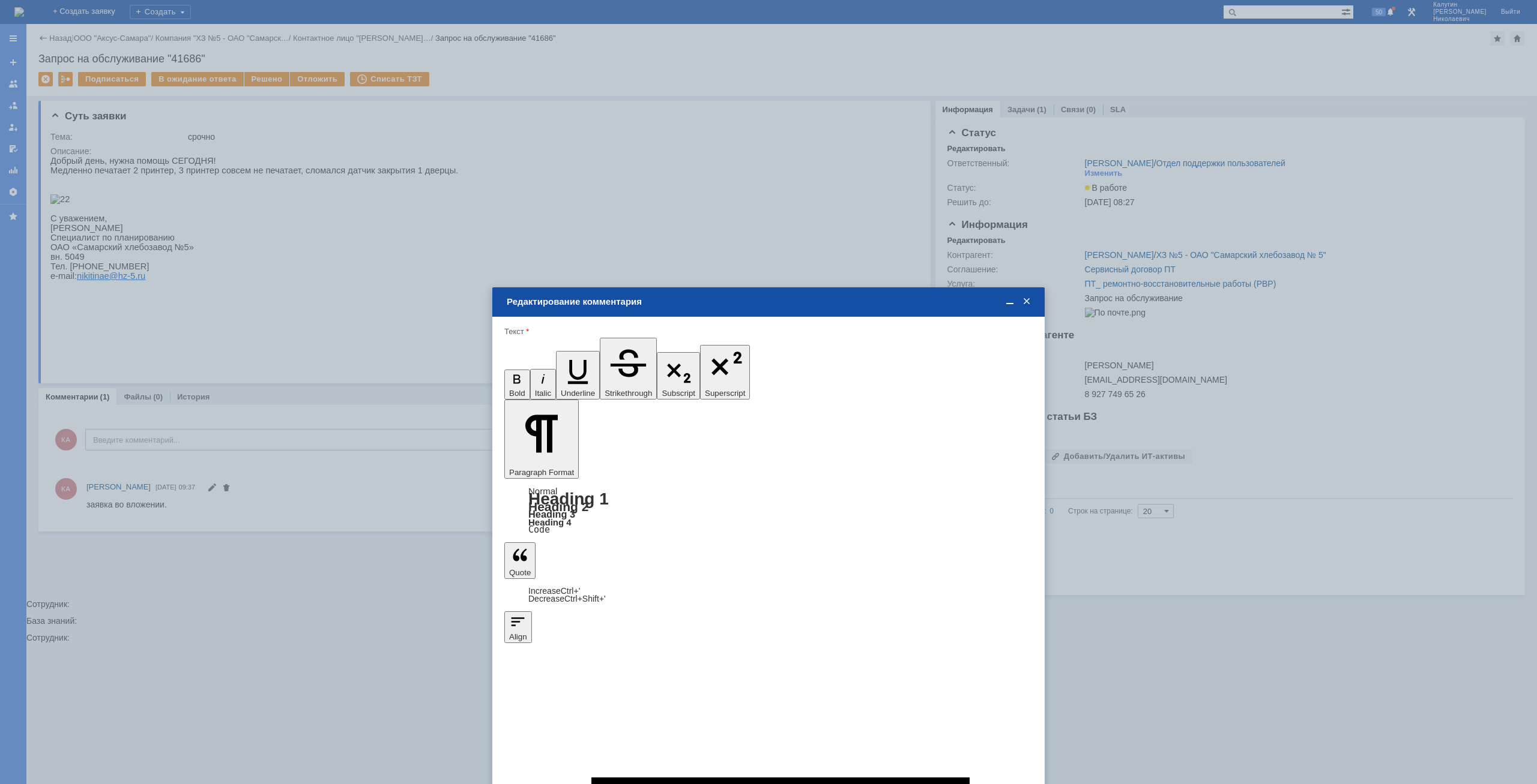
drag, startPoint x: 596, startPoint y: 3350, endPoint x: 470, endPoint y: 3350, distance: 126.0
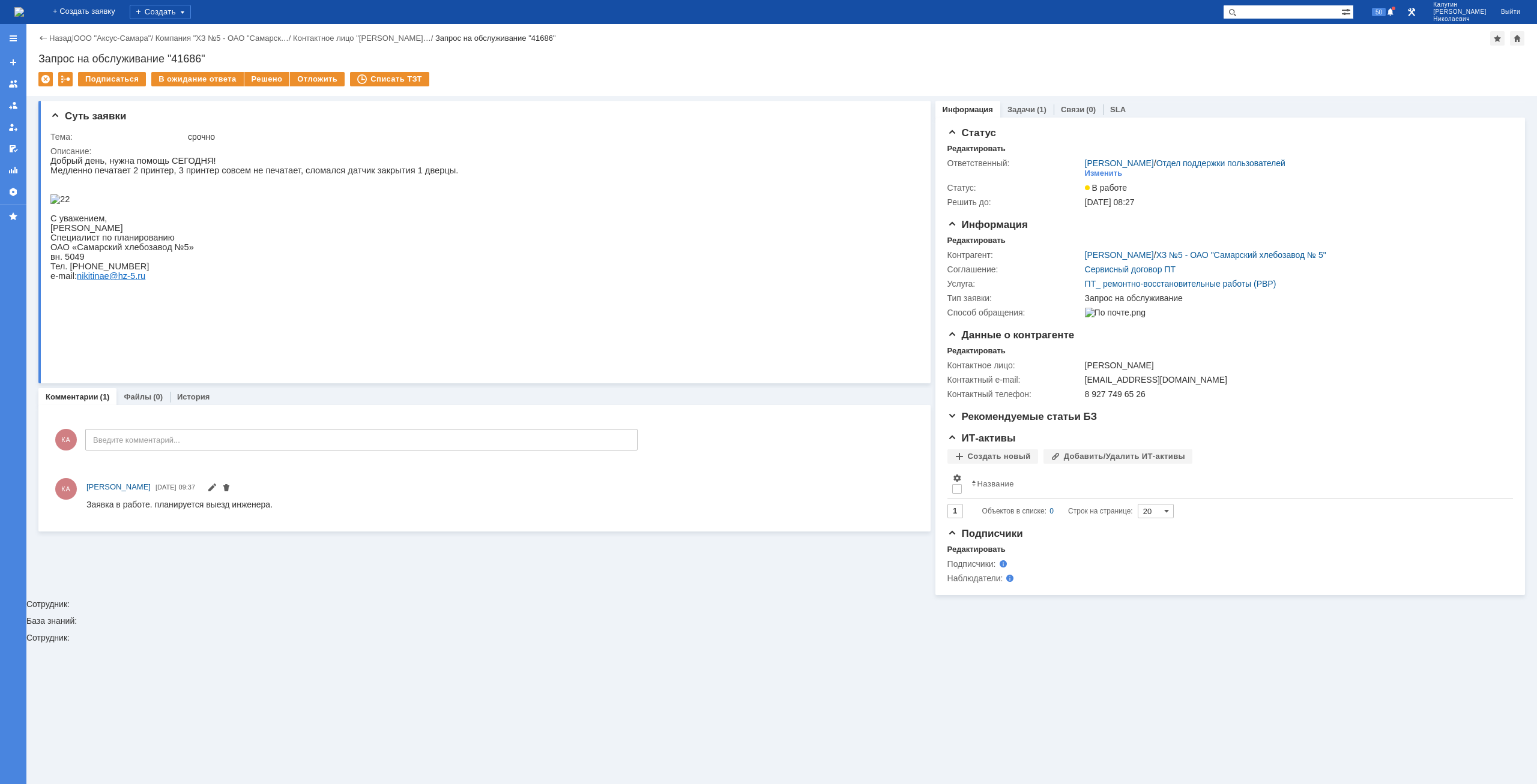
click at [808, 64] on div "Запрос на обслуживание "41686"" at bounding box center [781, 59] width 1486 height 12
drag, startPoint x: 1027, startPoint y: 111, endPoint x: 1025, endPoint y: 116, distance: 5.4
click at [808, 111] on link "Задачи" at bounding box center [1021, 110] width 27 height 9
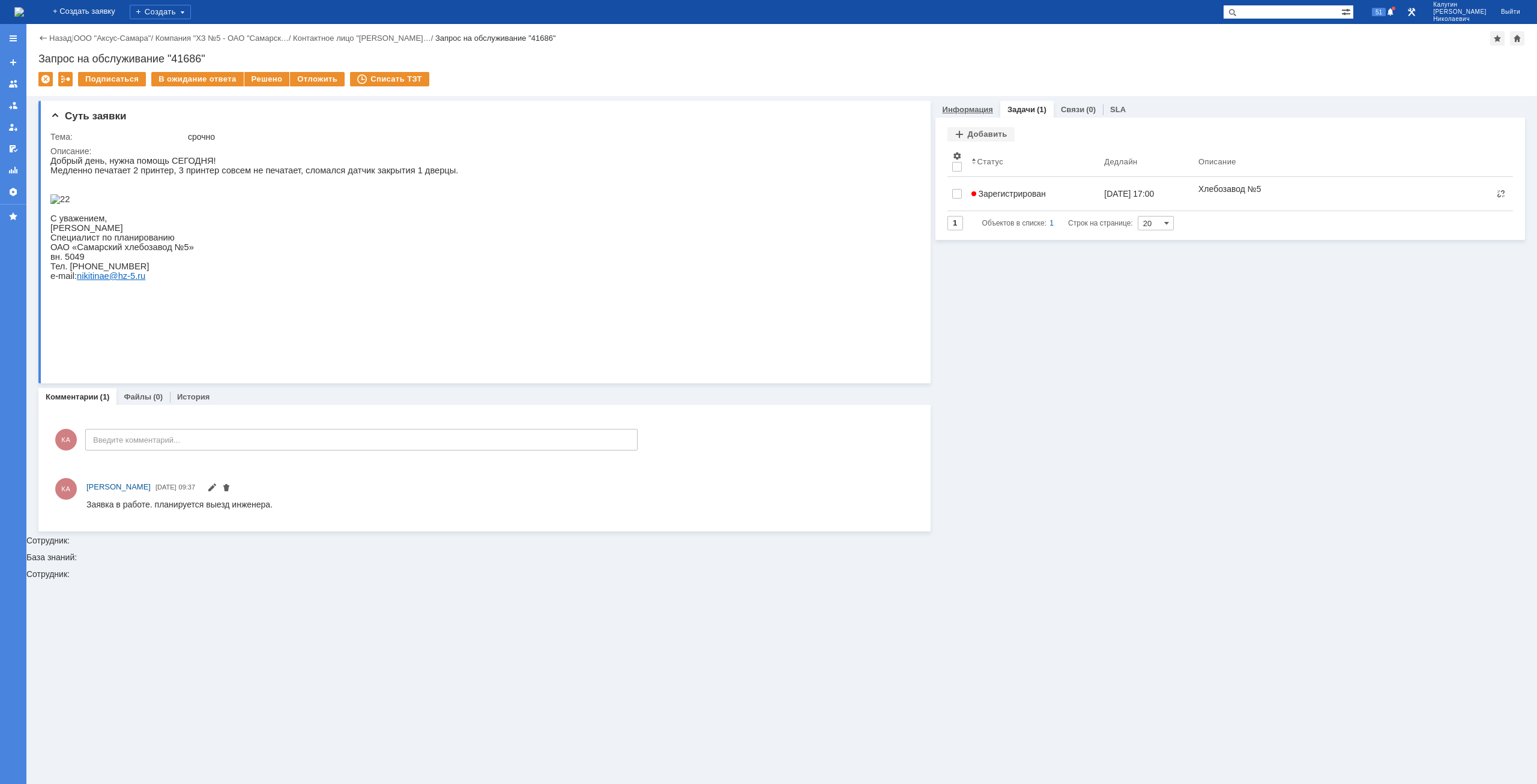
click at [808, 112] on link "Информация" at bounding box center [968, 110] width 50 height 9
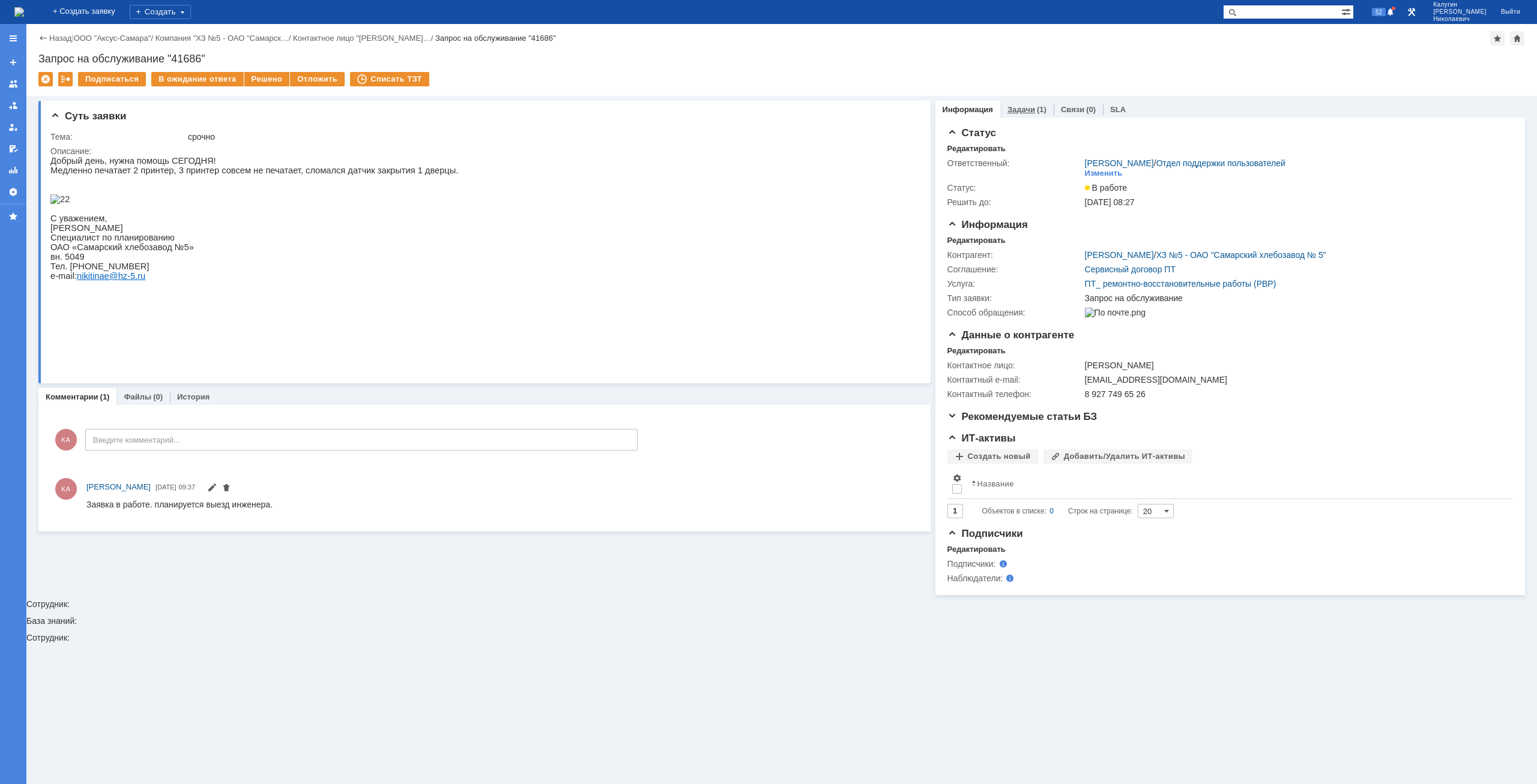
click at [808, 107] on link "Задачи" at bounding box center [1021, 110] width 27 height 9
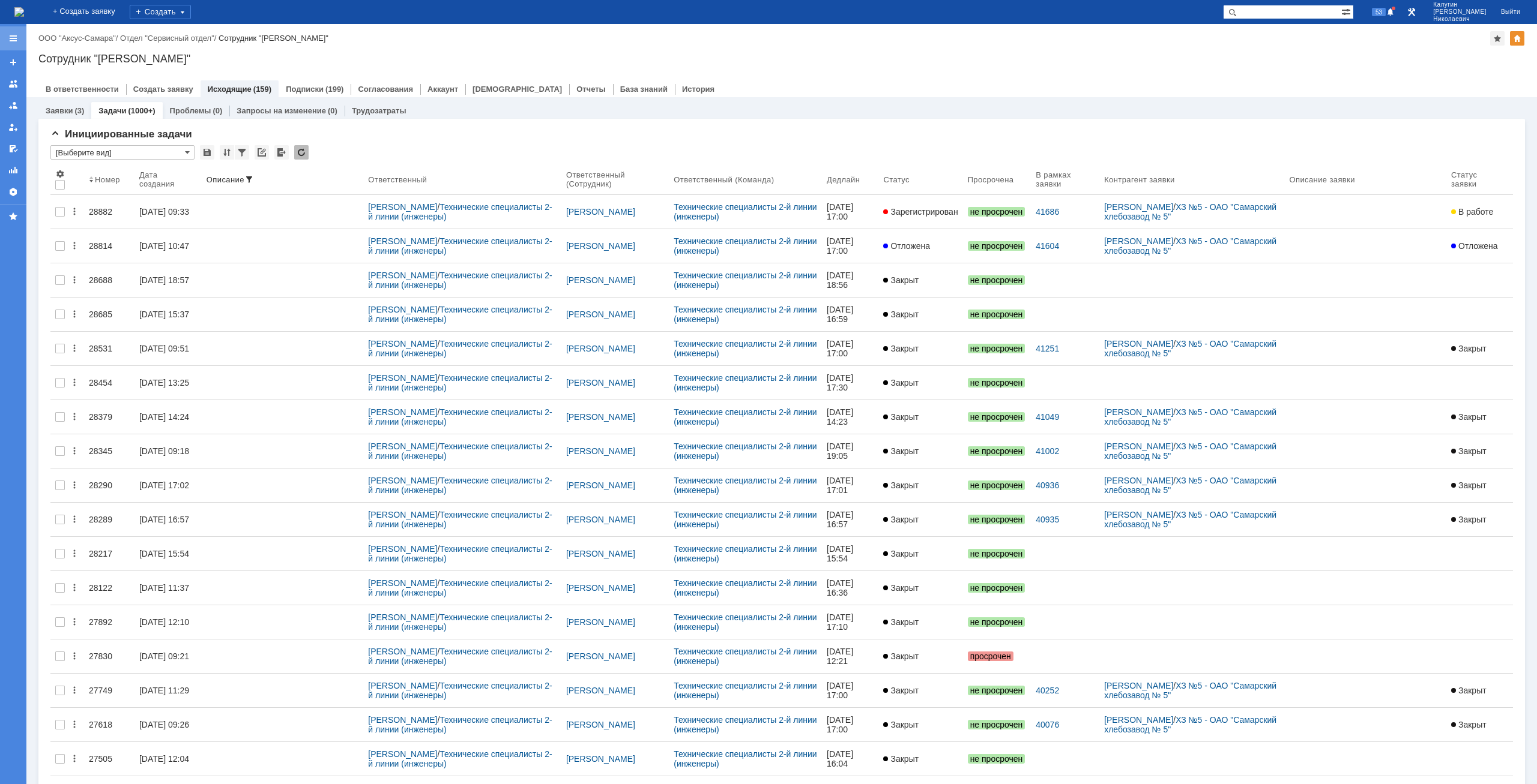
click at [15, 42] on div at bounding box center [13, 38] width 10 height 10
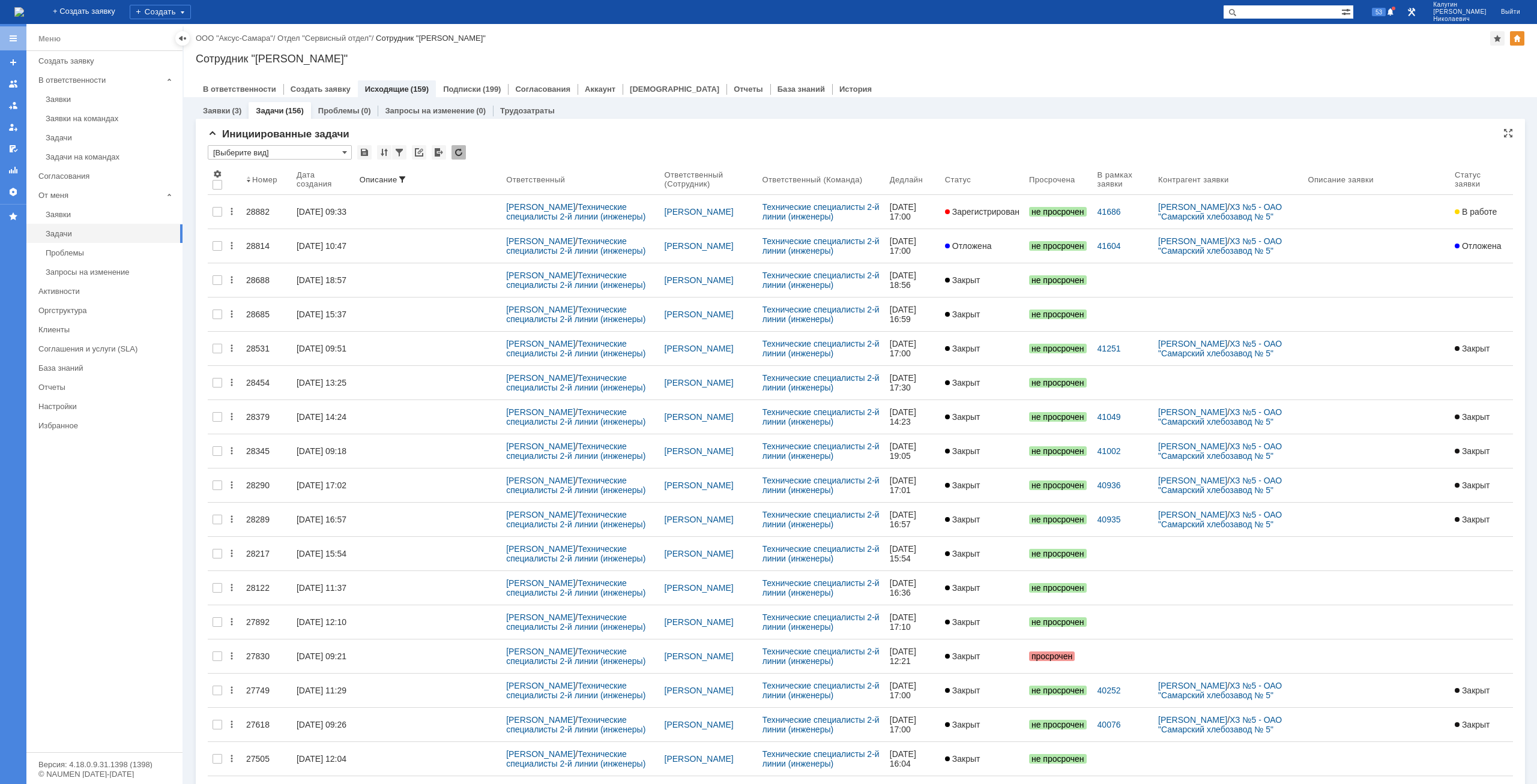
click at [276, 150] on input "[Выберите вид]" at bounding box center [279, 153] width 144 height 15
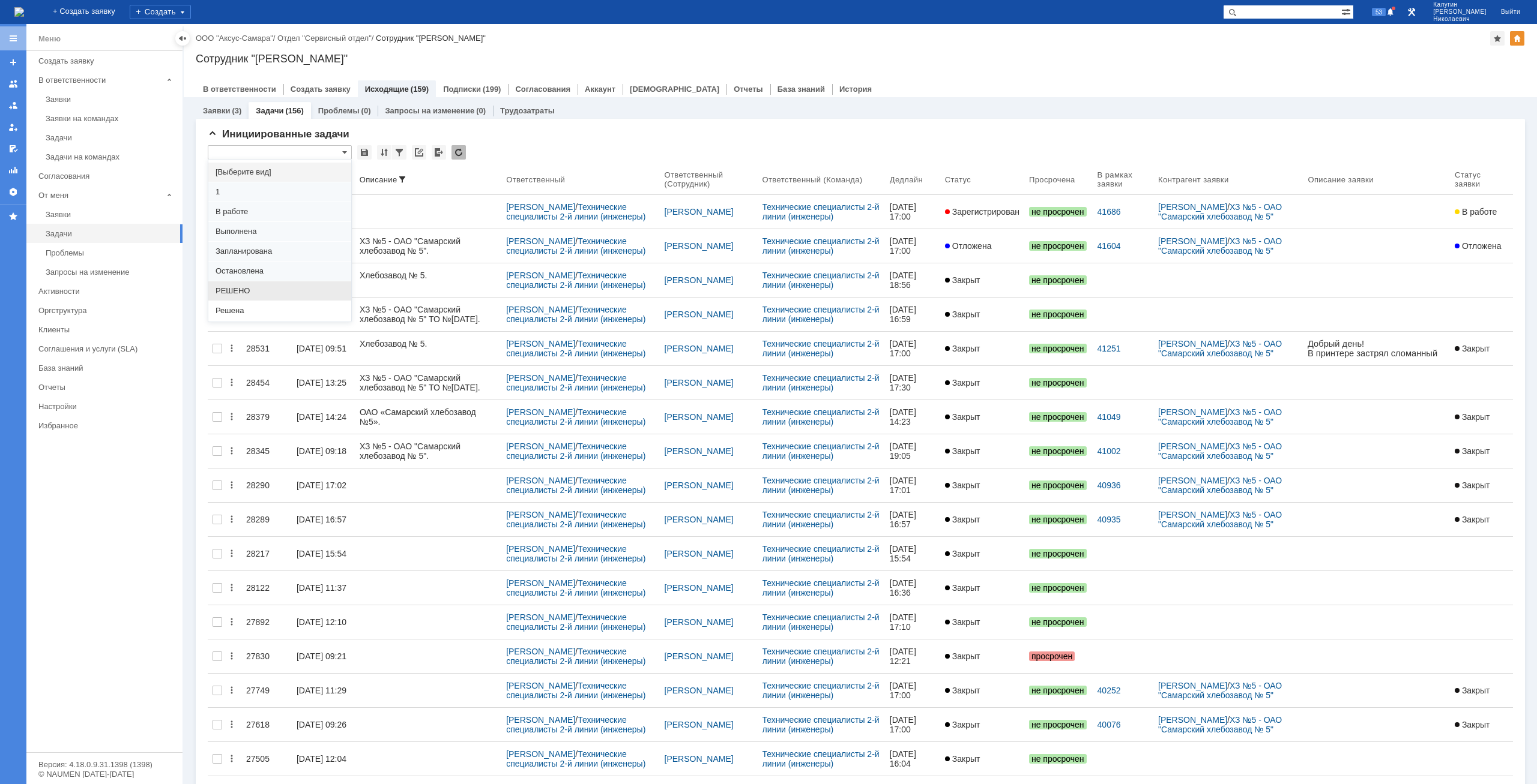
click at [246, 290] on span "РЕШЕНО" at bounding box center [279, 290] width 128 height 10
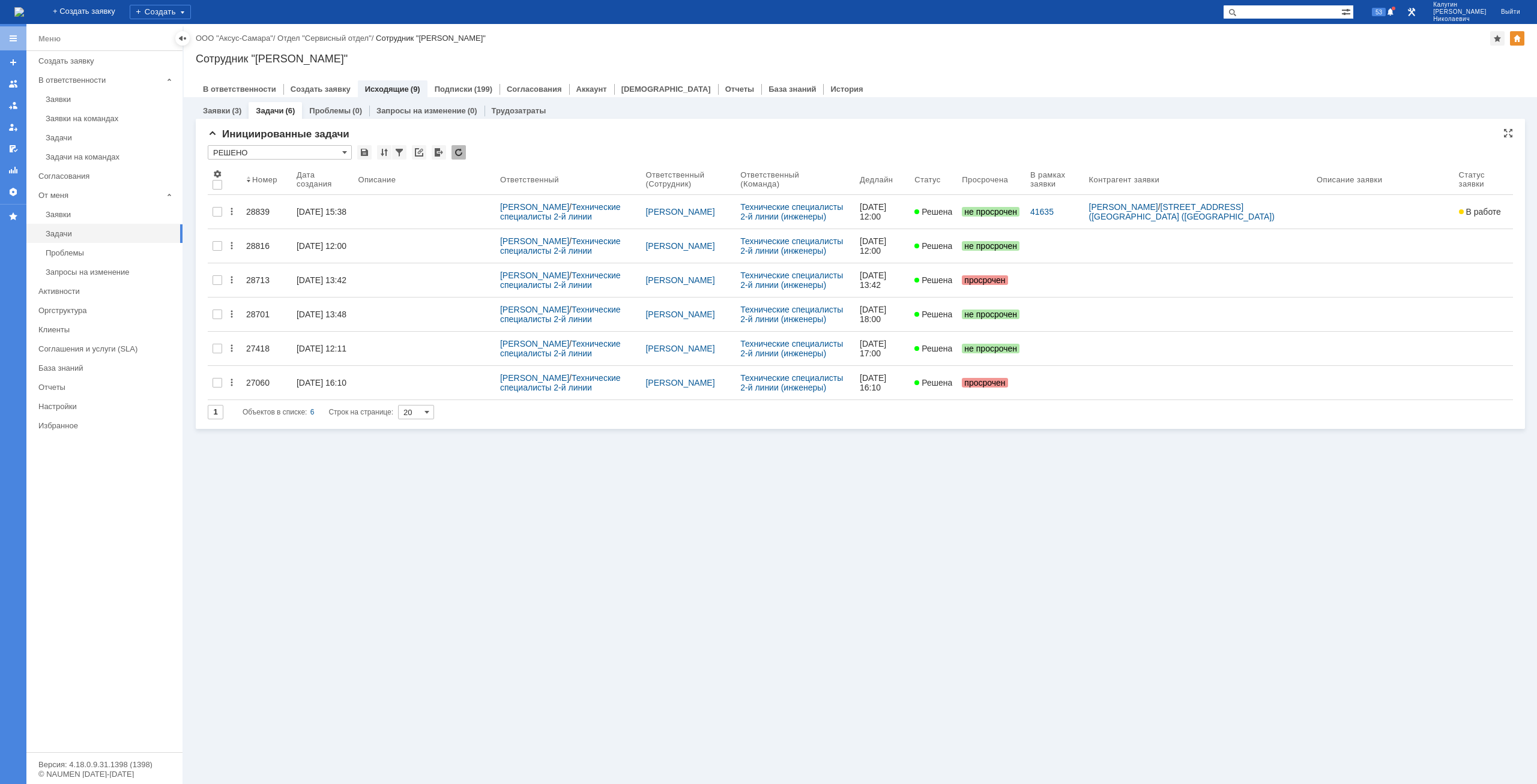
click at [259, 152] on input "РЕШЕНО" at bounding box center [279, 153] width 144 height 15
click at [241, 308] on span "Решена" at bounding box center [279, 310] width 128 height 10
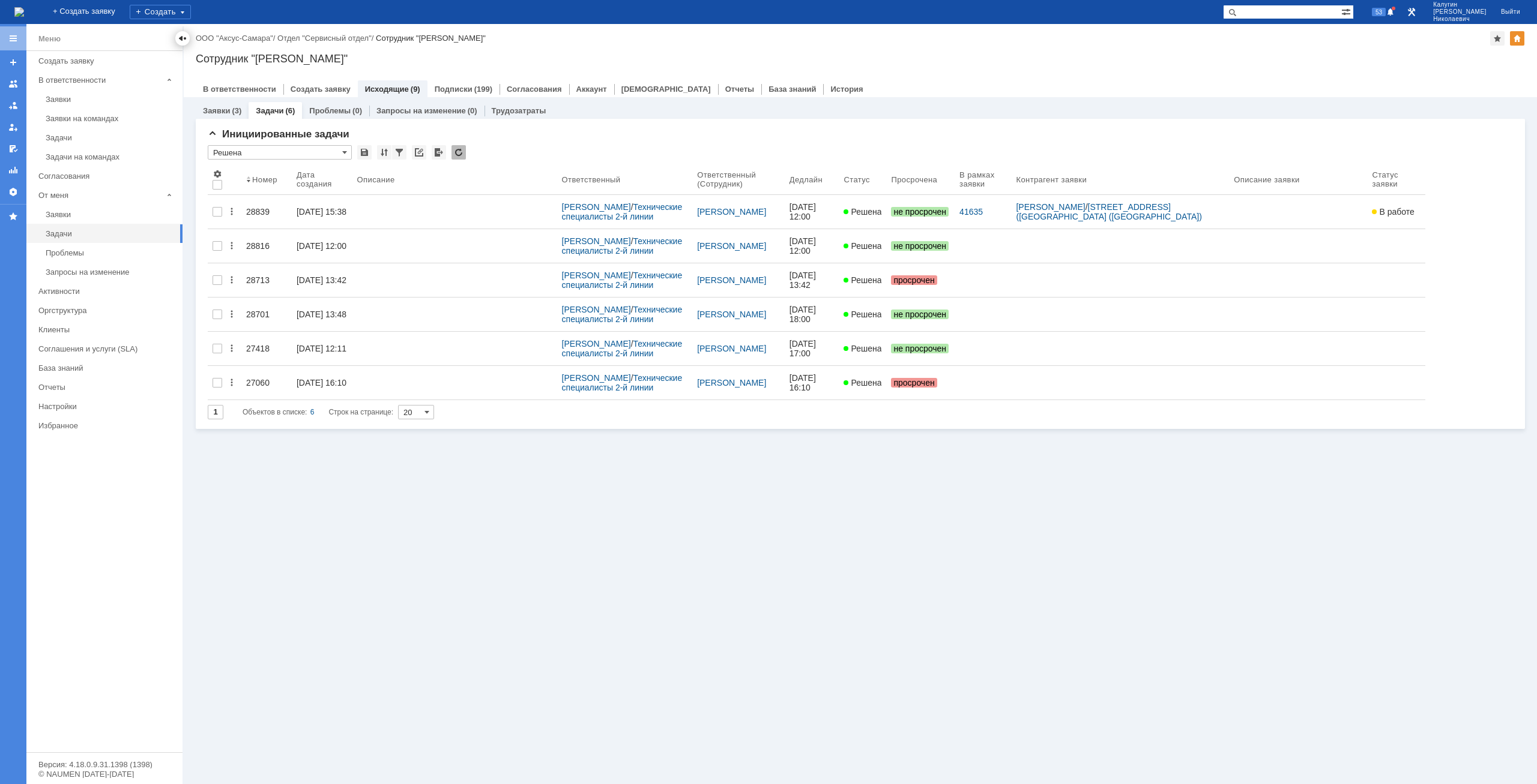
click at [179, 38] on div at bounding box center [182, 38] width 10 height 10
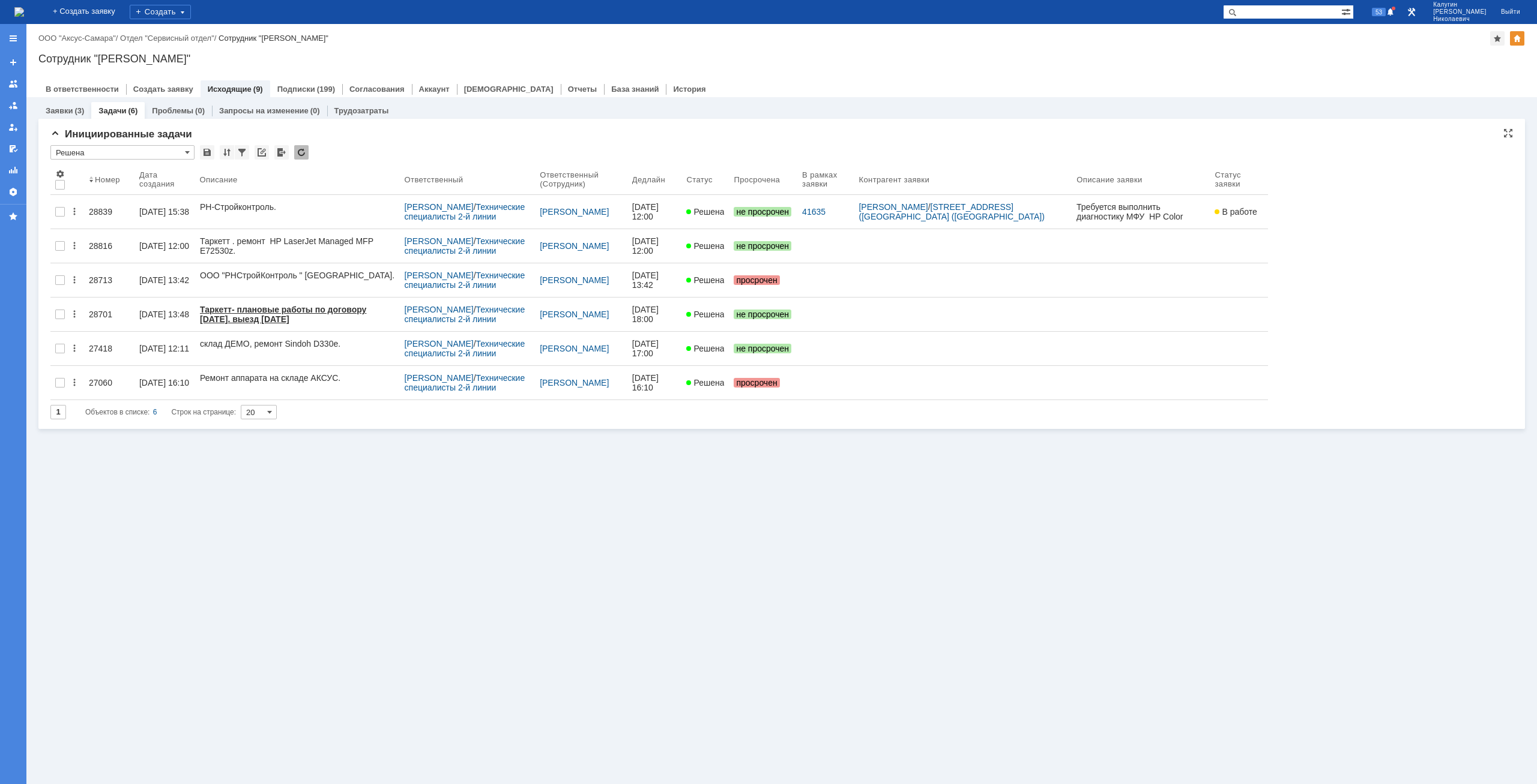
click at [133, 152] on input "Решена" at bounding box center [122, 153] width 144 height 15
click at [80, 175] on span "[Выберите вид]" at bounding box center [122, 172] width 128 height 10
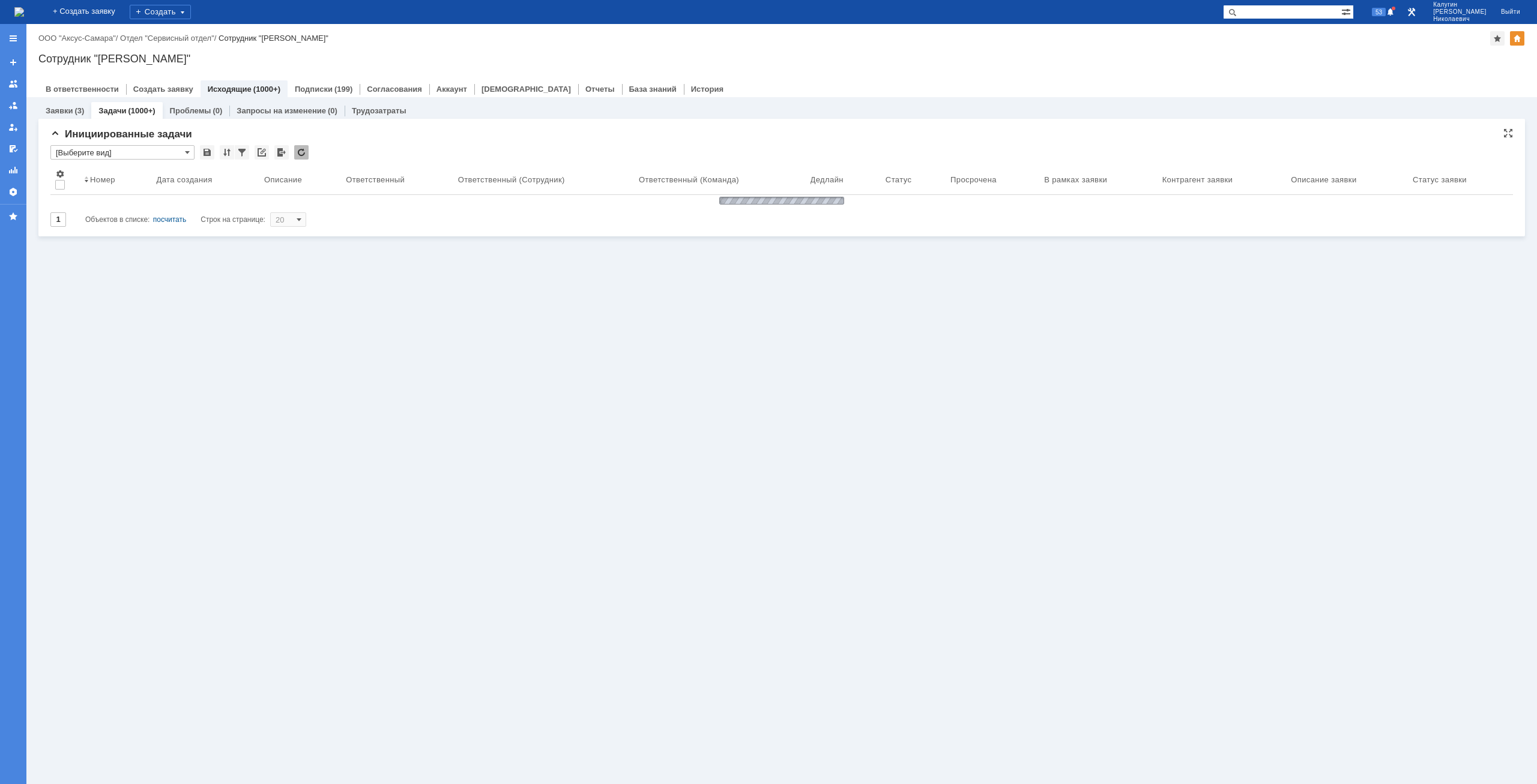
type input "[Выберите вид]"
